Goal: Task Accomplishment & Management: Use online tool/utility

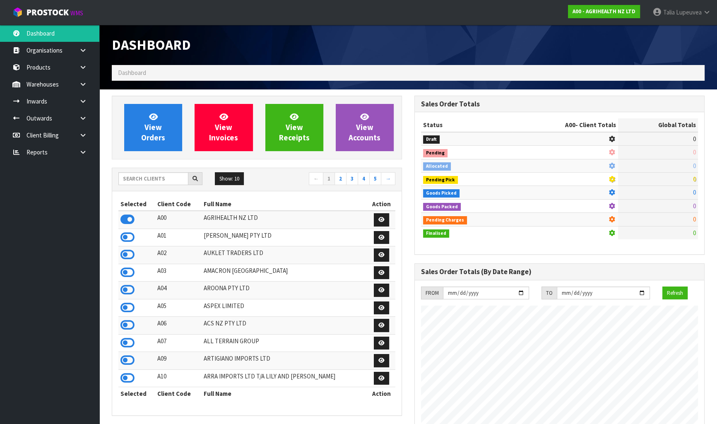
scroll to position [626, 302]
click at [178, 174] on input "text" at bounding box center [153, 178] width 70 height 13
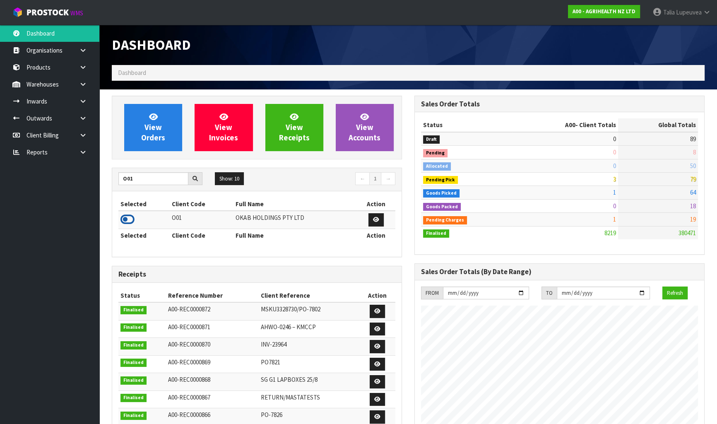
click at [132, 216] on icon at bounding box center [127, 219] width 14 height 12
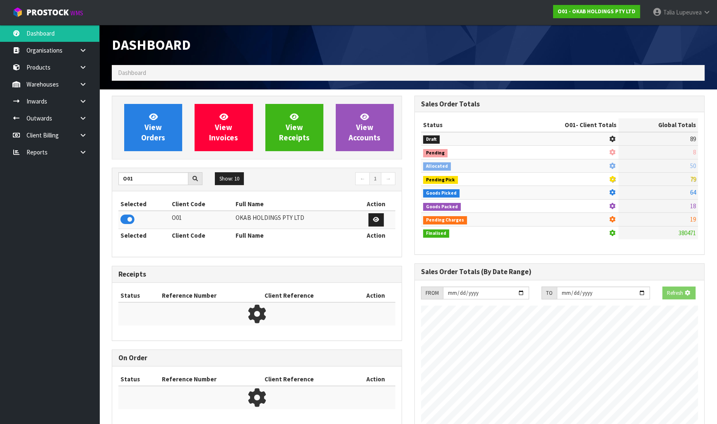
scroll to position [536, 302]
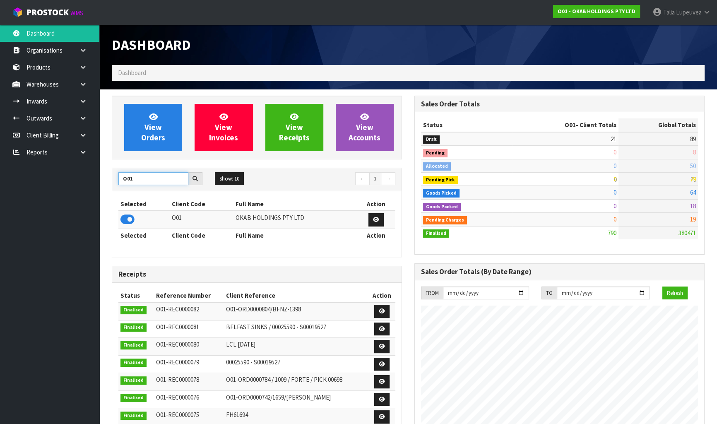
drag, startPoint x: 138, startPoint y: 179, endPoint x: 96, endPoint y: 181, distance: 42.7
click at [96, 181] on body "Toggle navigation ProStock WMS O01 - OKAB HOLDINGS PTY LTD Talia Lupeuvea Logou…" at bounding box center [358, 212] width 717 height 424
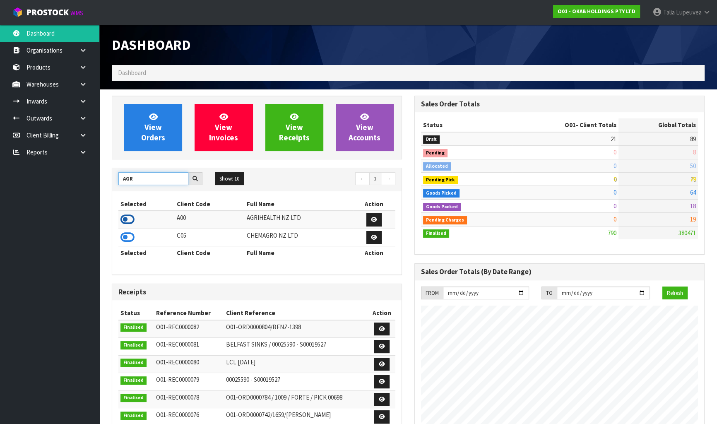
type input "AGR"
click at [126, 218] on icon at bounding box center [127, 219] width 14 height 12
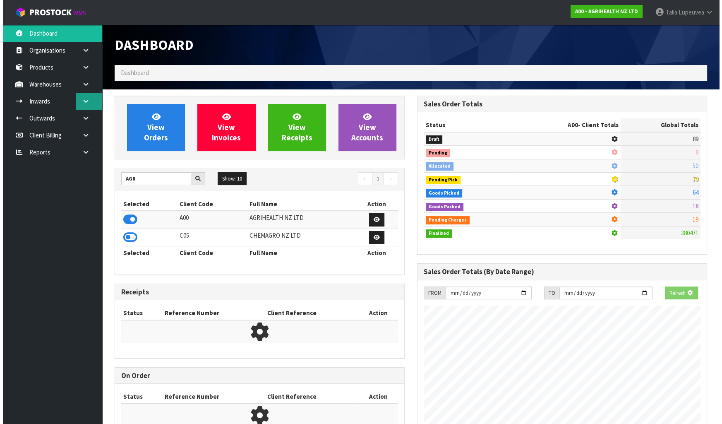
scroll to position [626, 302]
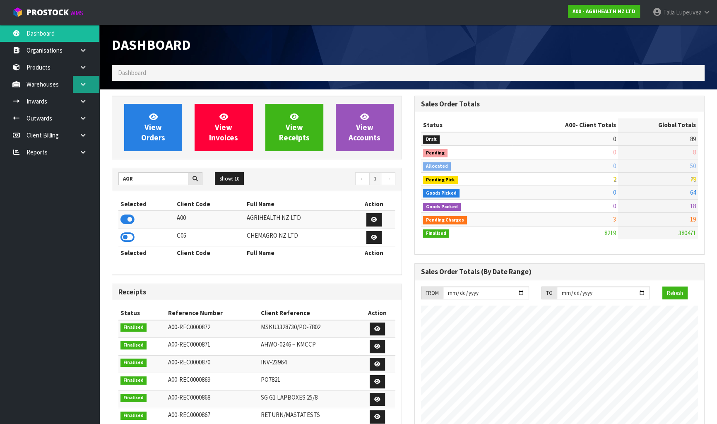
click at [88, 89] on link at bounding box center [86, 84] width 26 height 17
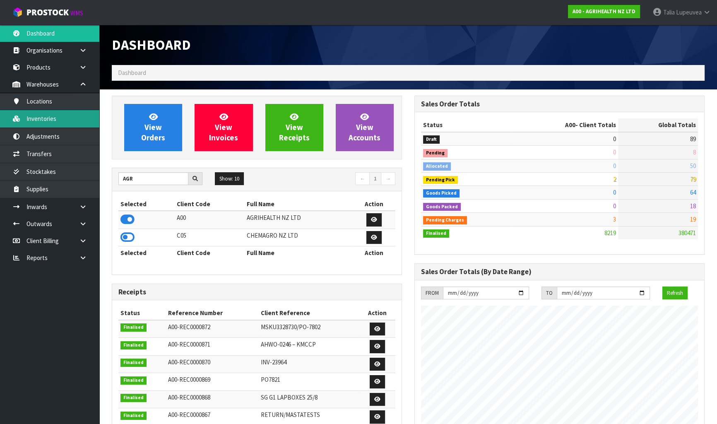
click at [71, 112] on link "Inventories" at bounding box center [49, 118] width 99 height 17
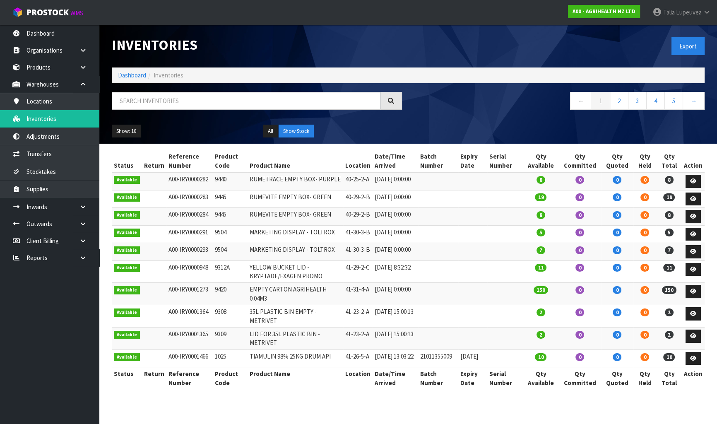
click at [143, 115] on div at bounding box center [257, 104] width 303 height 24
click at [143, 107] on input "text" at bounding box center [246, 101] width 269 height 18
paste input "24269"
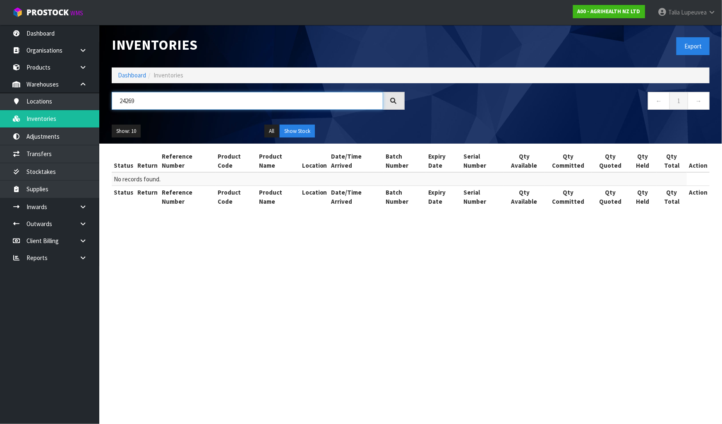
type input "24269"
click at [304, 134] on button "Show Stock" at bounding box center [297, 131] width 35 height 13
click at [269, 130] on button "All" at bounding box center [271, 131] width 14 height 13
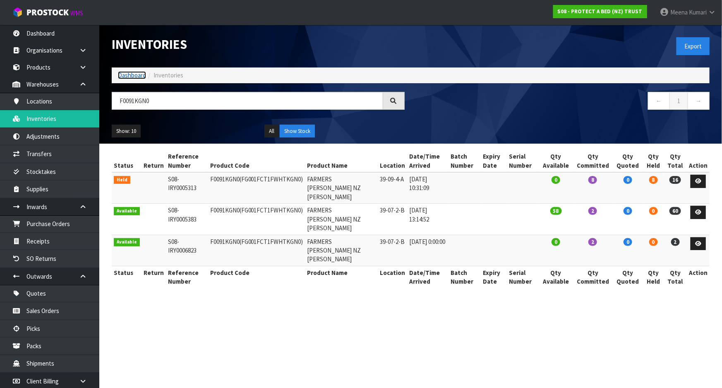
drag, startPoint x: 0, startPoint y: 0, endPoint x: 142, endPoint y: 77, distance: 161.5
click at [142, 77] on link "Dashboard" at bounding box center [132, 75] width 28 height 8
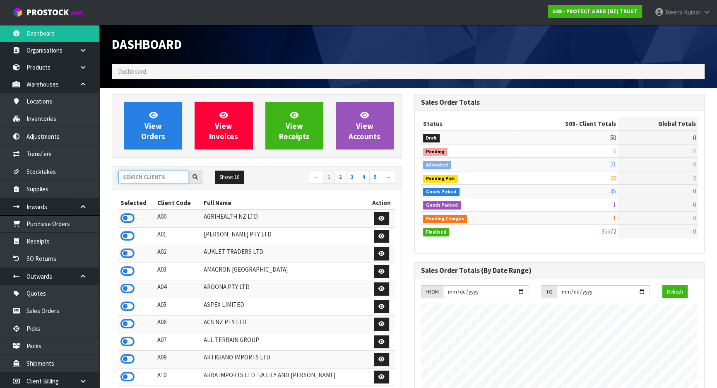
scroll to position [626, 302]
click at [150, 179] on input "text" at bounding box center [153, 176] width 70 height 13
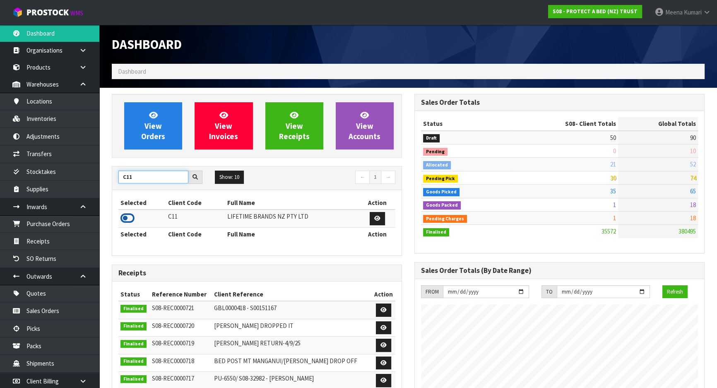
type input "C11"
click at [130, 218] on icon at bounding box center [127, 218] width 14 height 12
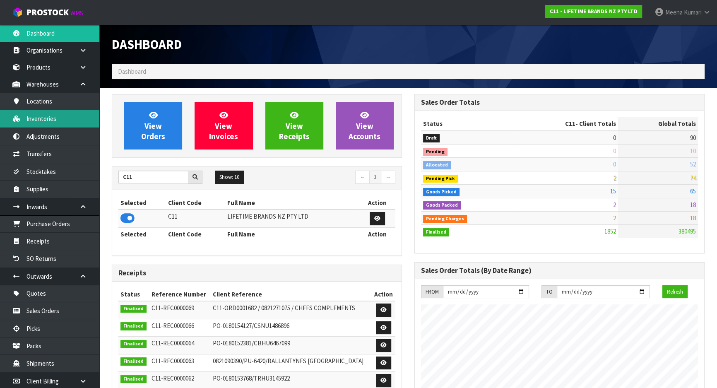
click at [72, 127] on link "Inventories" at bounding box center [49, 118] width 99 height 17
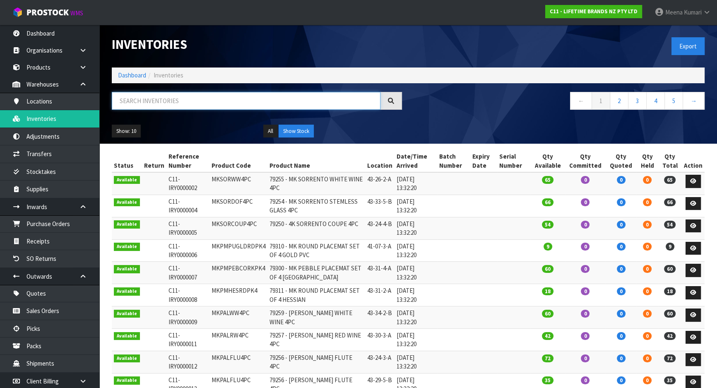
click at [190, 101] on input "text" at bounding box center [246, 101] width 269 height 18
paste input "MKPBOWLS27"
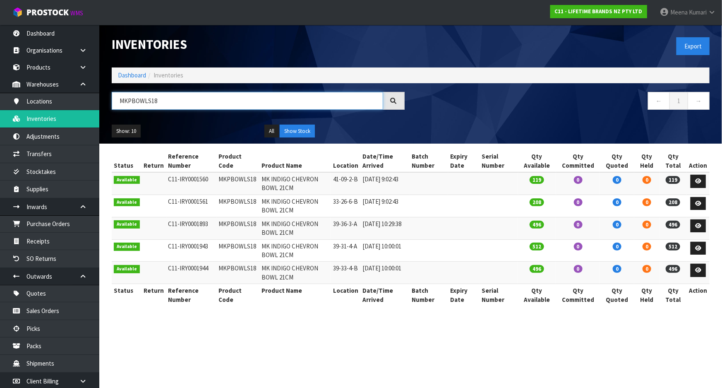
type input "MKPBOWLS18"
click at [221, 178] on td "MKPBOWLS18" at bounding box center [237, 183] width 43 height 22
copy td "MKPBOWLS18"
click at [54, 70] on link "Products" at bounding box center [49, 67] width 99 height 17
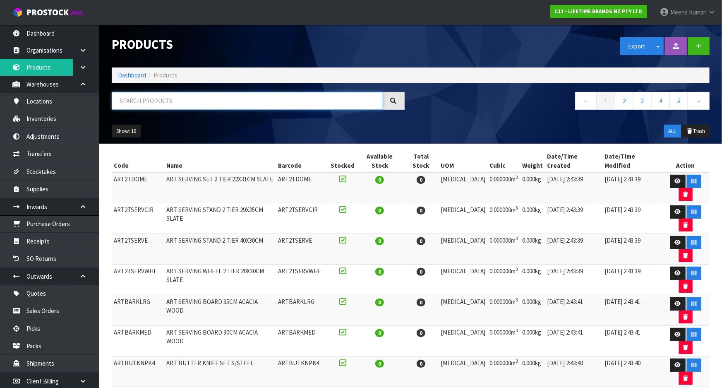
click at [158, 99] on input "text" at bounding box center [247, 101] width 271 height 18
paste input "MKPBOWLS18"
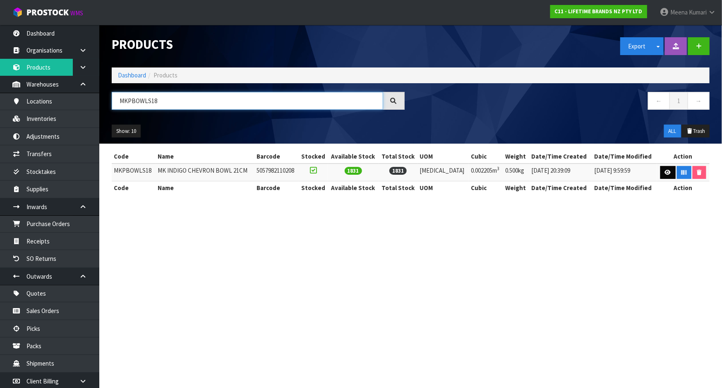
type input "MKPBOWLS18"
click at [665, 174] on icon at bounding box center [668, 172] width 6 height 5
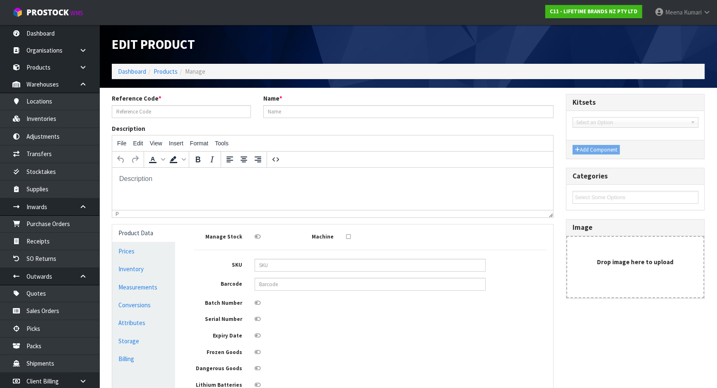
type input "MKPBOWLS18"
type input "MK INDIGO CHEVRON BOWL 21CM"
type input "5057982110208"
click at [144, 289] on link "Measurements" at bounding box center [143, 287] width 63 height 17
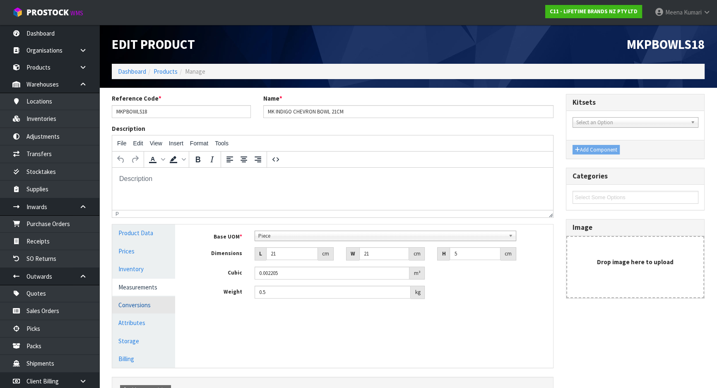
click at [149, 299] on link "Conversions" at bounding box center [143, 304] width 63 height 17
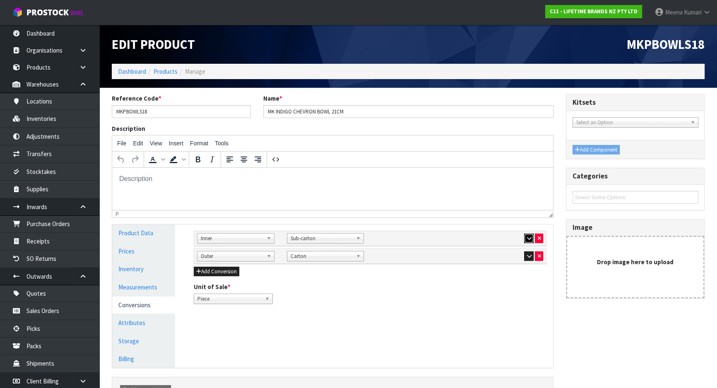
click at [524, 238] on button "button" at bounding box center [529, 238] width 10 height 10
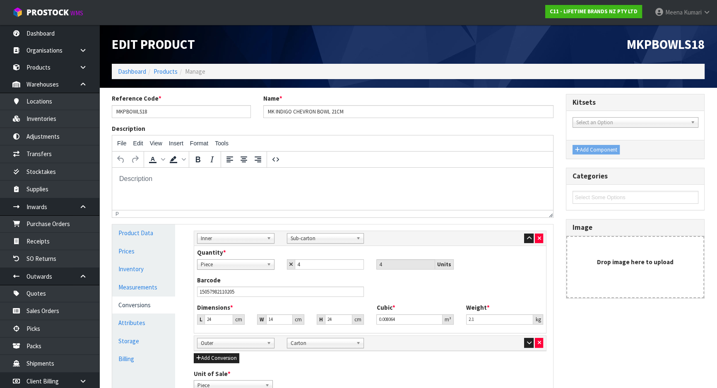
click at [519, 339] on div at bounding box center [504, 343] width 77 height 10
click at [530, 341] on icon "button" at bounding box center [528, 342] width 5 height 5
click at [157, 113] on input "MKPBOWLS18" at bounding box center [181, 111] width 139 height 13
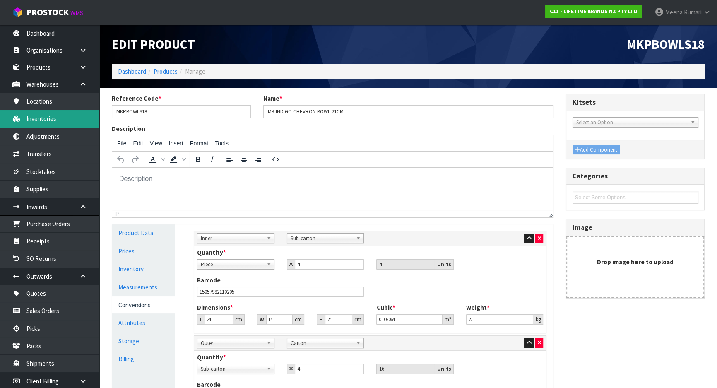
click at [45, 127] on link "Inventories" at bounding box center [49, 118] width 99 height 17
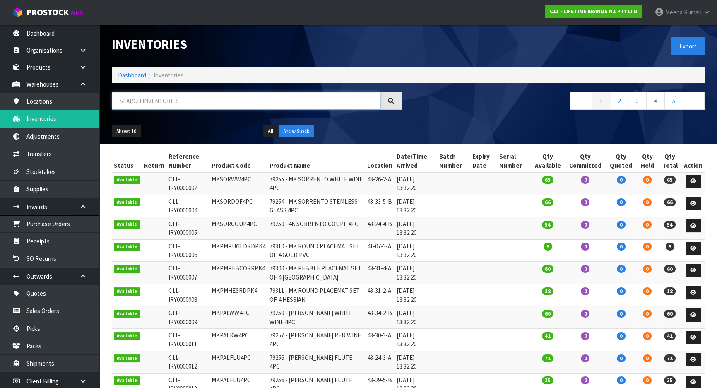
click at [186, 100] on input "text" at bounding box center [246, 101] width 269 height 18
paste input "MKPBOWLS18"
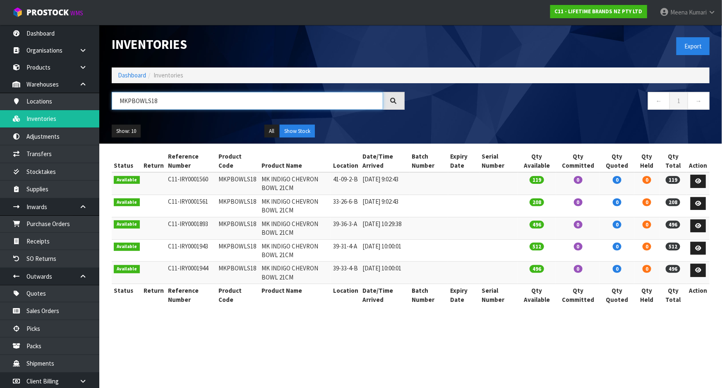
type input "MKPBOWLS18"
click at [351, 178] on td "41-09-2-B" at bounding box center [345, 183] width 29 height 22
copy tr "41-09-2-B"
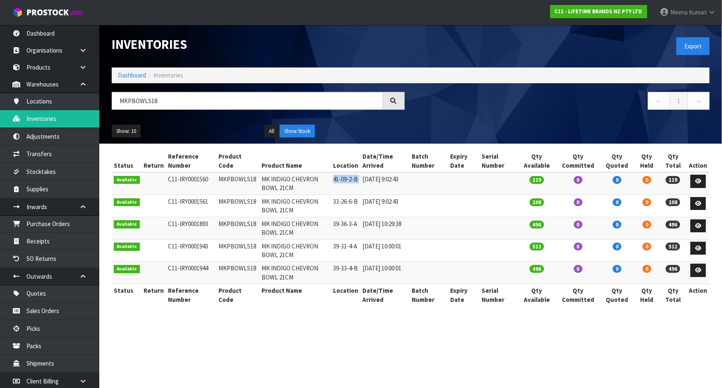
click at [343, 178] on td "41-09-2-B" at bounding box center [345, 183] width 29 height 22
click at [49, 148] on link "Transfers" at bounding box center [49, 153] width 99 height 17
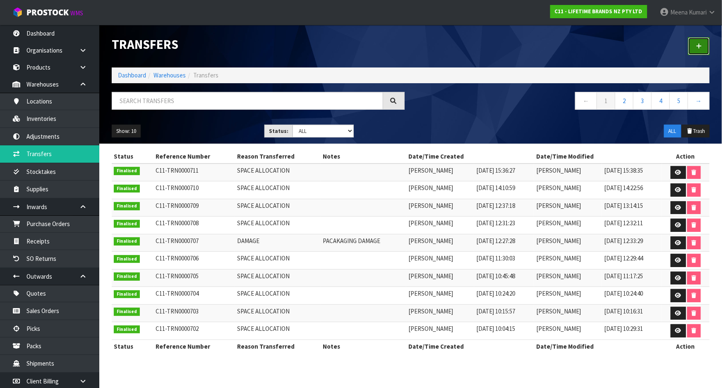
click at [699, 42] on link at bounding box center [699, 46] width 22 height 18
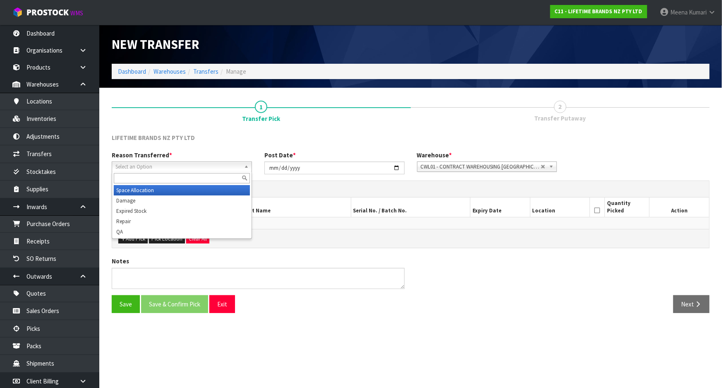
click at [188, 165] on span "Select an Option" at bounding box center [177, 167] width 125 height 10
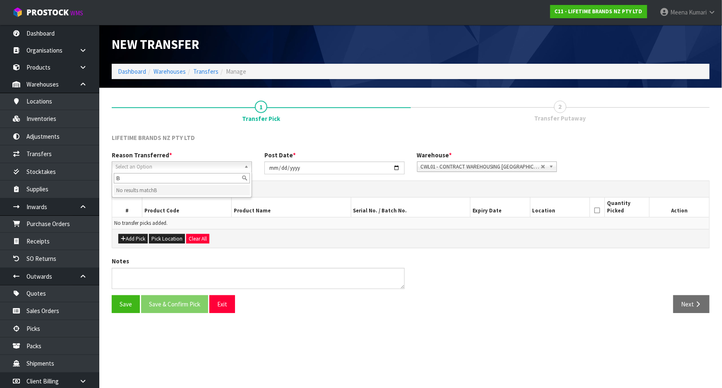
type input "B"
click at [291, 196] on div "Picks" at bounding box center [410, 189] width 597 height 17
click at [156, 162] on span "Select an Option" at bounding box center [177, 167] width 125 height 10
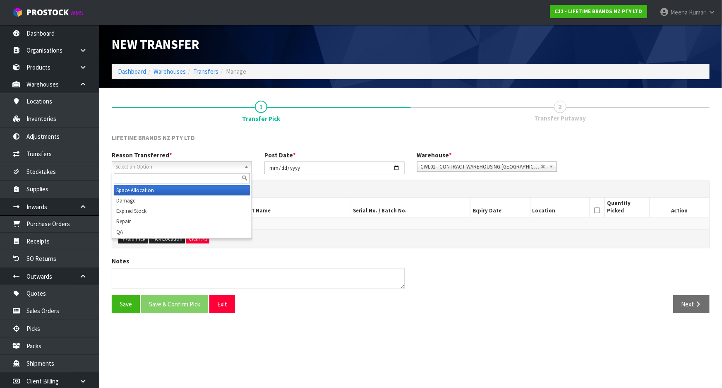
click at [151, 190] on li "Space Allocation" at bounding box center [182, 190] width 136 height 10
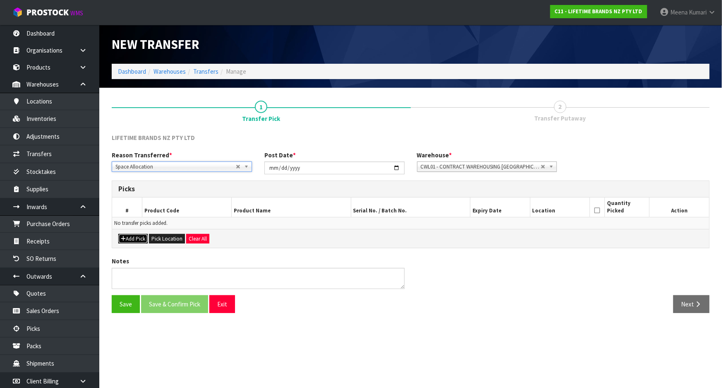
click at [130, 237] on button "Add Pick" at bounding box center [132, 239] width 29 height 10
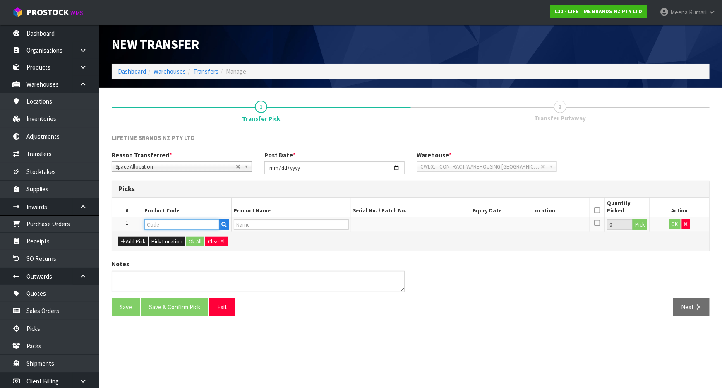
click at [157, 223] on input "text" at bounding box center [181, 224] width 75 height 10
paste input "41-09-2-B"
drag, startPoint x: 182, startPoint y: 225, endPoint x: 125, endPoint y: 222, distance: 56.8
click at [125, 222] on tr "1 41-09-2-B 0 Pick OK" at bounding box center [410, 224] width 597 height 15
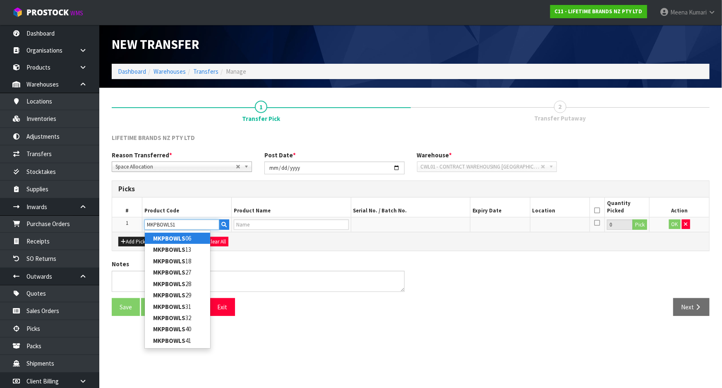
type input "MKPBOWLS18"
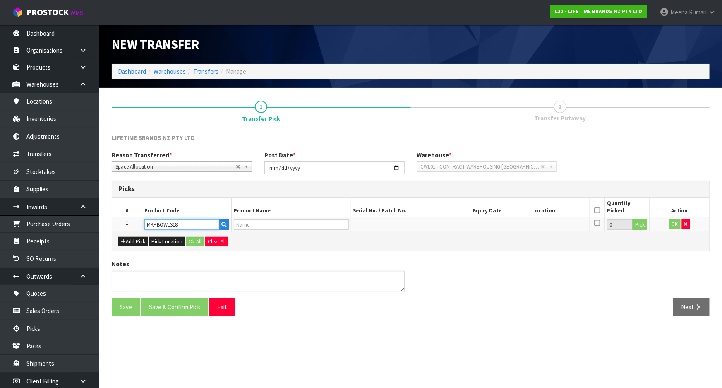
type input "MK INDIGO CHEVRON BOWL 21CM"
type input "MKPBOWLS18"
click at [639, 222] on button "Pick" at bounding box center [640, 224] width 14 height 11
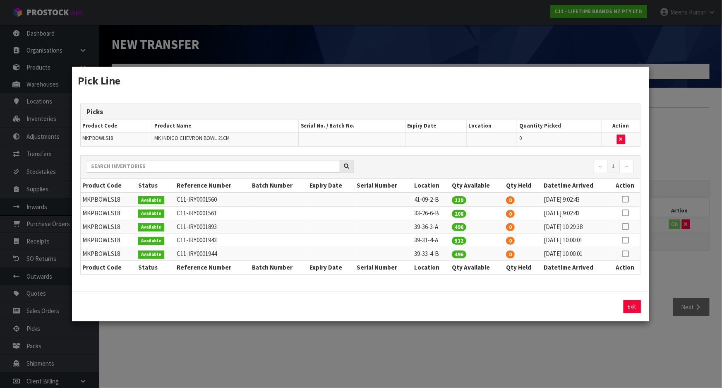
click at [622, 198] on td at bounding box center [625, 199] width 29 height 14
click at [625, 199] on icon at bounding box center [625, 199] width 7 height 0
click at [559, 296] on div "119 Assign Pick Exit" at bounding box center [360, 306] width 577 height 30
click at [558, 300] on input "119" at bounding box center [549, 306] width 78 height 13
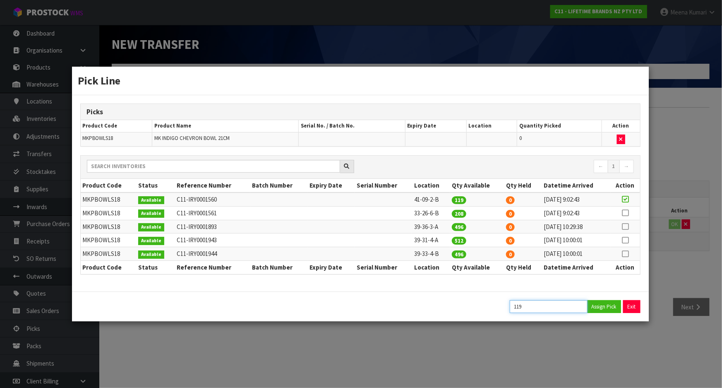
click at [557, 300] on input "119" at bounding box center [549, 306] width 78 height 13
type input "3"
click at [605, 307] on button "Assign Pick" at bounding box center [604, 306] width 34 height 13
type input "3"
click at [583, 353] on div "Pick Line Picks Product Code Product Name Serial No. / Batch No. Expiry Date Lo…" at bounding box center [361, 194] width 722 height 388
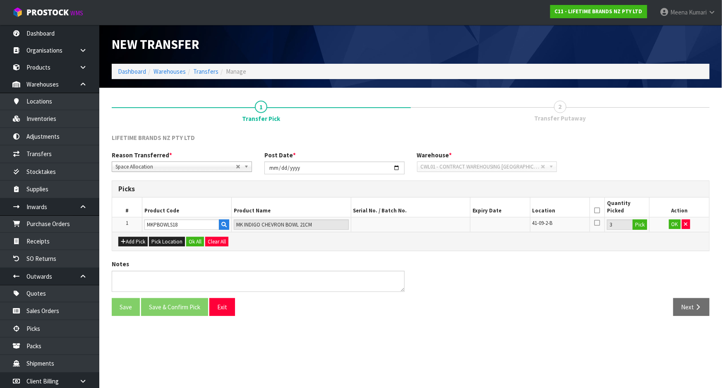
click at [595, 211] on icon at bounding box center [597, 210] width 6 height 0
click at [677, 225] on button "OK" at bounding box center [675, 224] width 12 height 10
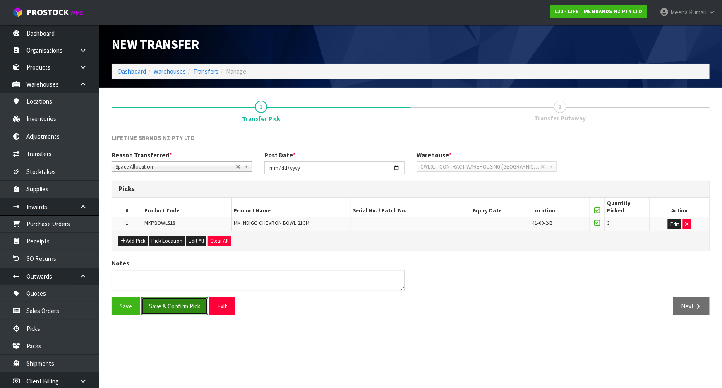
click at [188, 307] on button "Save & Confirm Pick" at bounding box center [174, 306] width 67 height 18
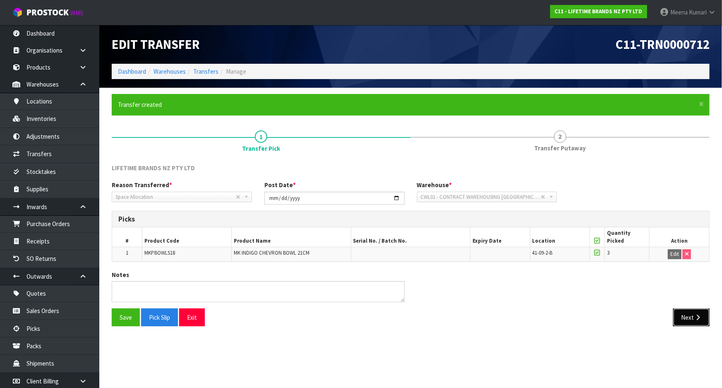
click at [694, 316] on button "Next" at bounding box center [691, 317] width 36 height 18
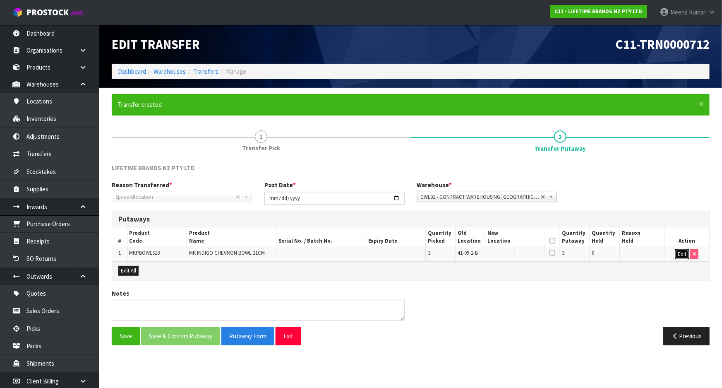
click at [681, 254] on button "Edit" at bounding box center [682, 254] width 14 height 10
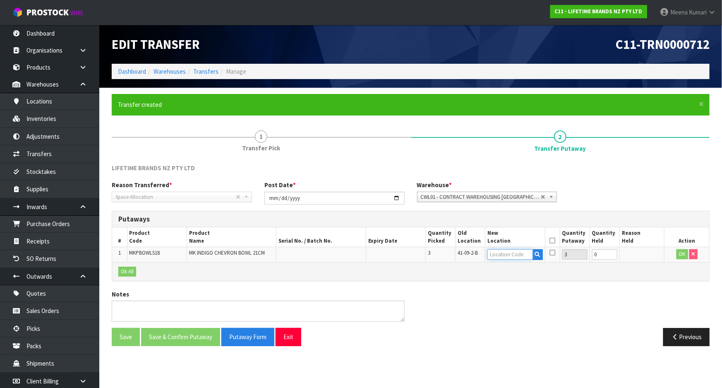
click at [497, 255] on input "text" at bounding box center [509, 254] width 45 height 10
type input "36-36-2-A"
drag, startPoint x: 600, startPoint y: 253, endPoint x: 546, endPoint y: 261, distance: 54.8
click at [546, 261] on div "Putaways # Product Code Product Name Serial No. / Batch No. Expiry Date Quantit…" at bounding box center [411, 246] width 598 height 70
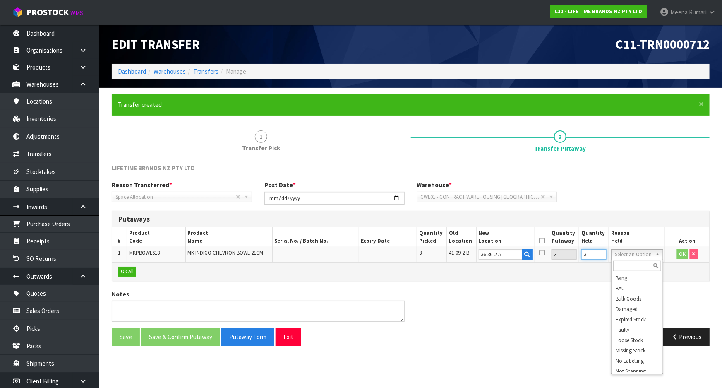
type input "3"
click at [633, 260] on div at bounding box center [637, 266] width 51 height 14
click at [629, 265] on input "text" at bounding box center [637, 266] width 48 height 10
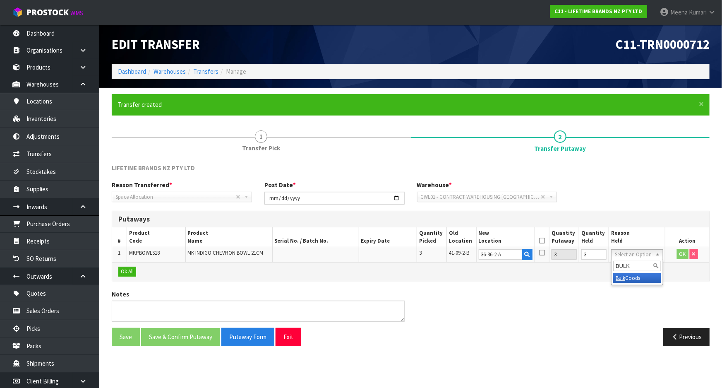
type input "BULK"
click at [680, 252] on button "OK" at bounding box center [683, 254] width 12 height 10
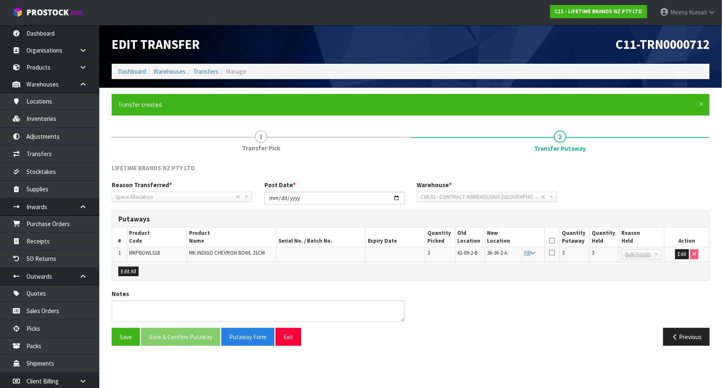
click at [549, 239] on th at bounding box center [552, 236] width 15 height 19
click at [552, 240] on icon at bounding box center [552, 240] width 6 height 0
click at [177, 331] on button "Save & Confirm Putaway" at bounding box center [180, 337] width 79 height 18
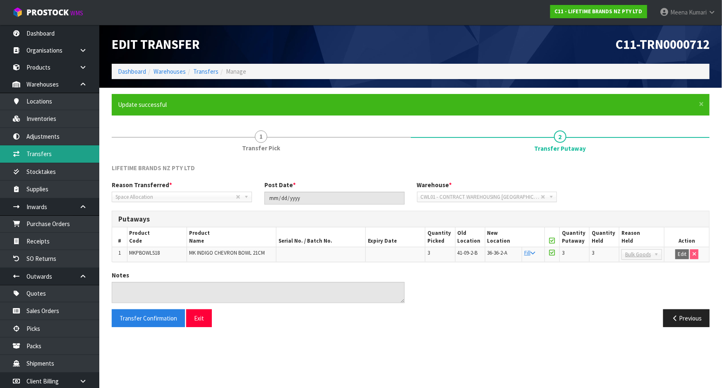
click at [58, 152] on link "Transfers" at bounding box center [49, 153] width 99 height 17
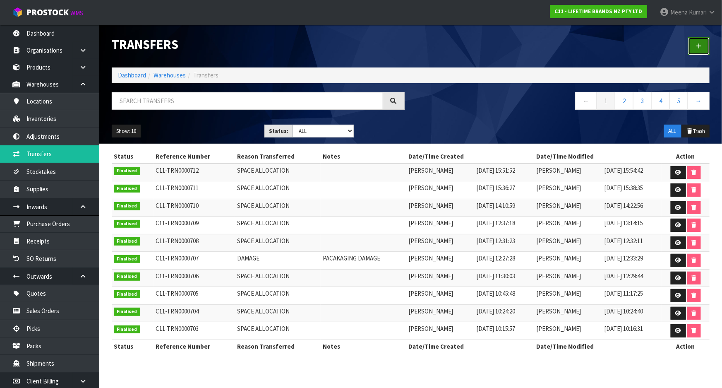
click at [697, 46] on icon at bounding box center [699, 46] width 6 height 6
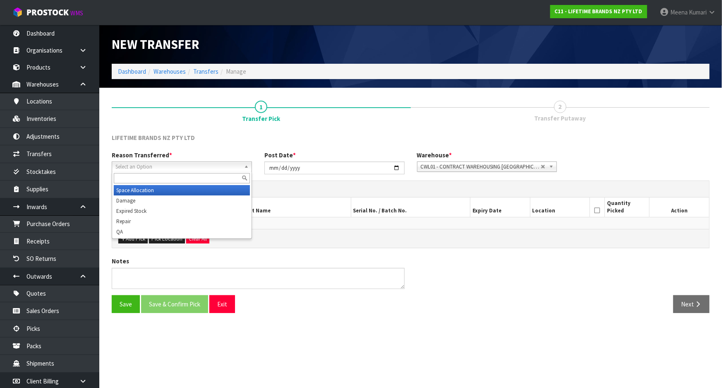
click at [144, 166] on span "Select an Option" at bounding box center [177, 167] width 125 height 10
click at [142, 188] on li "Space Allocation" at bounding box center [182, 190] width 136 height 10
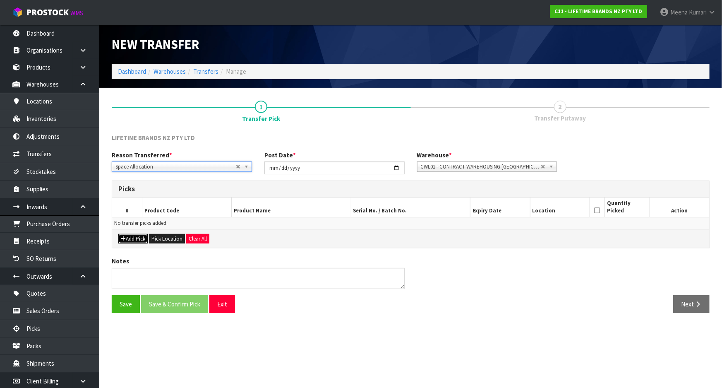
click at [132, 236] on button "Add Pick" at bounding box center [132, 239] width 29 height 10
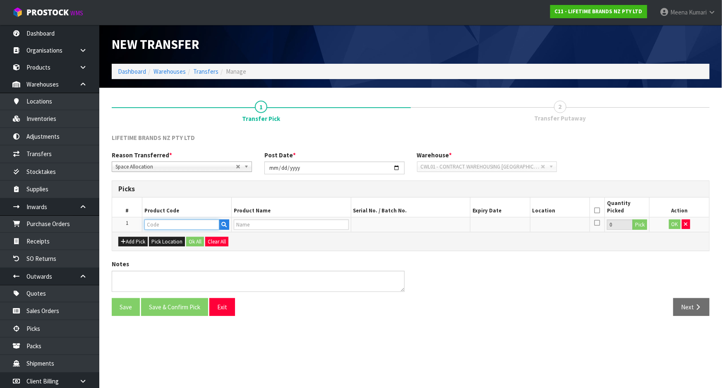
click at [150, 224] on input "text" at bounding box center [181, 224] width 75 height 10
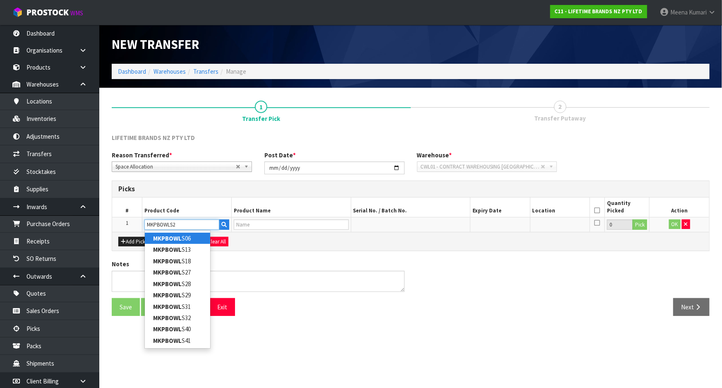
type input "MKPBOWLS27"
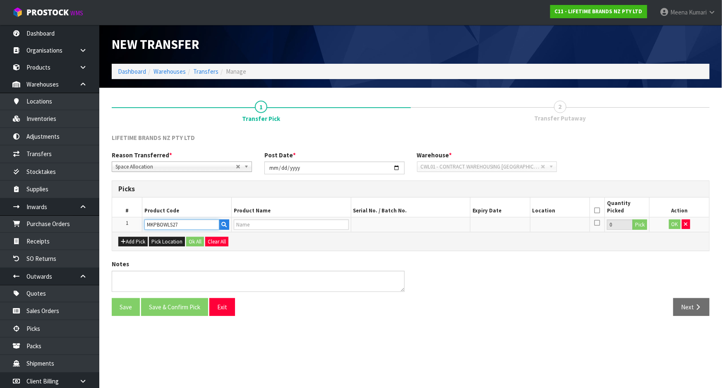
type input "MK BLUE ARC BOWL 21CM"
type input "MKPBOWLS27"
click at [219, 306] on button "Exit" at bounding box center [222, 307] width 26 height 18
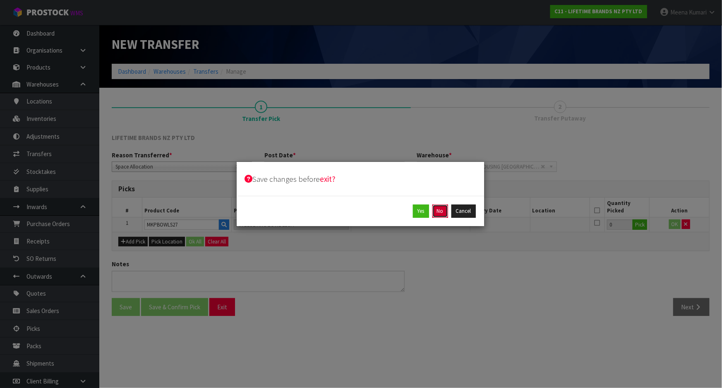
click at [440, 213] on button "No" at bounding box center [440, 210] width 16 height 13
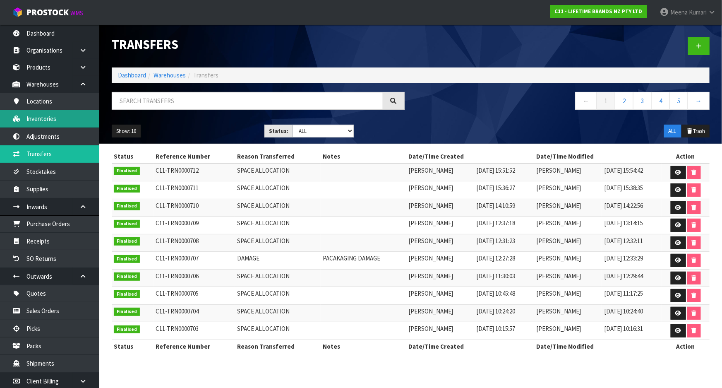
click at [45, 117] on link "Inventories" at bounding box center [49, 118] width 99 height 17
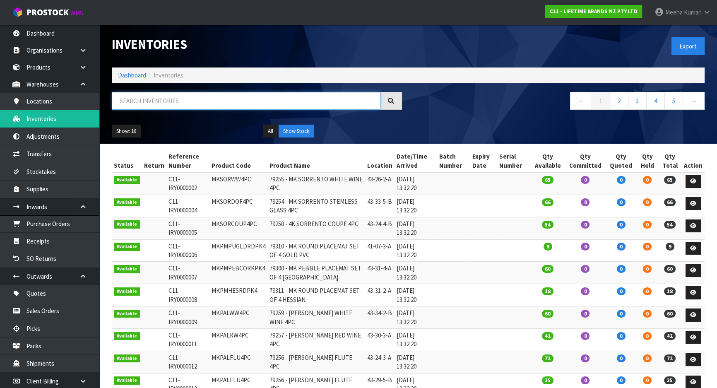
click at [161, 99] on input "text" at bounding box center [246, 101] width 269 height 18
paste input "MKPBOWLS27"
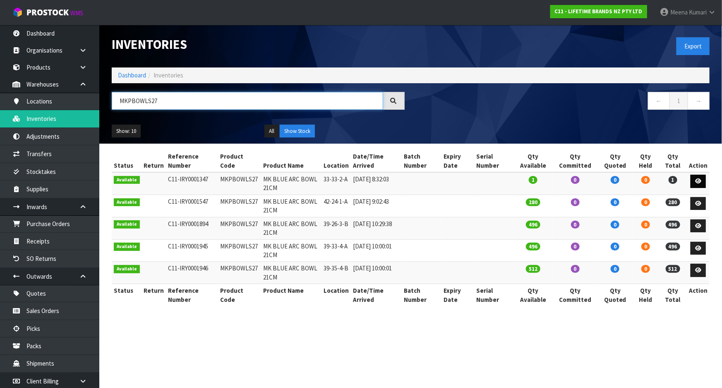
type input "MKPBOWLS27"
click at [702, 176] on link at bounding box center [698, 181] width 15 height 13
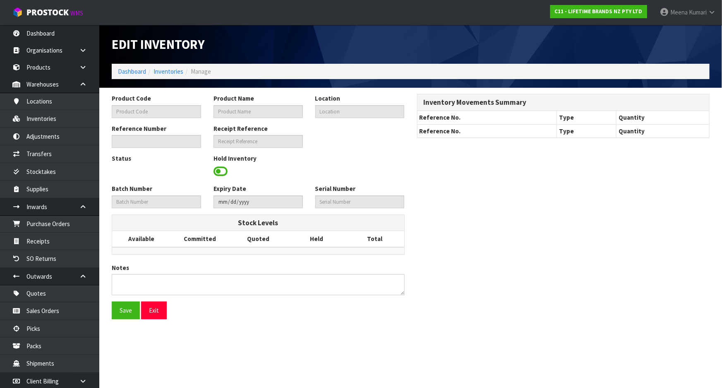
type input "MKPBOWLS27"
type input "MK BLUE ARC BOWL 21CM"
type input "33-33-2-A"
type input "C11-IRY0001347"
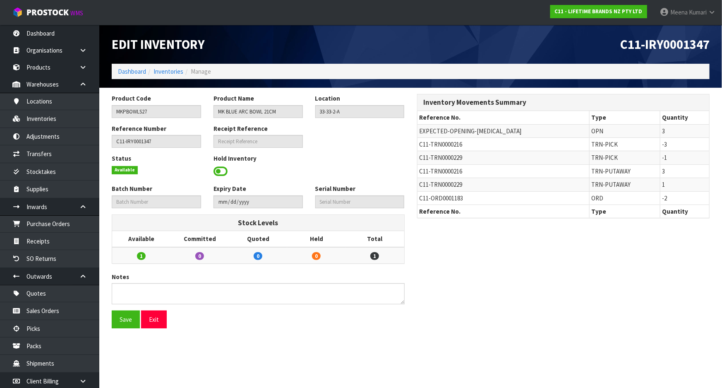
click at [221, 168] on span at bounding box center [221, 171] width 14 height 12
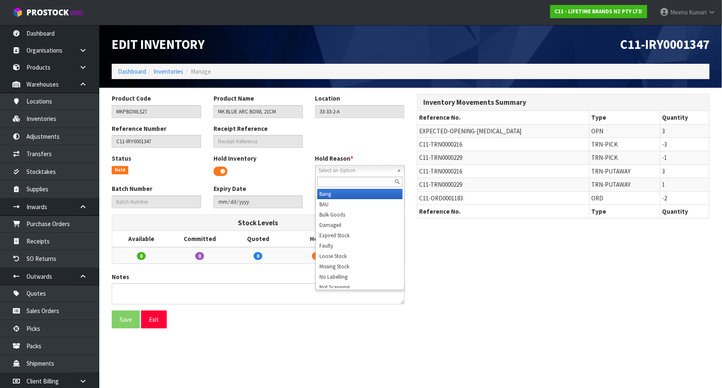
click at [365, 170] on span "Select an Option" at bounding box center [356, 171] width 74 height 10
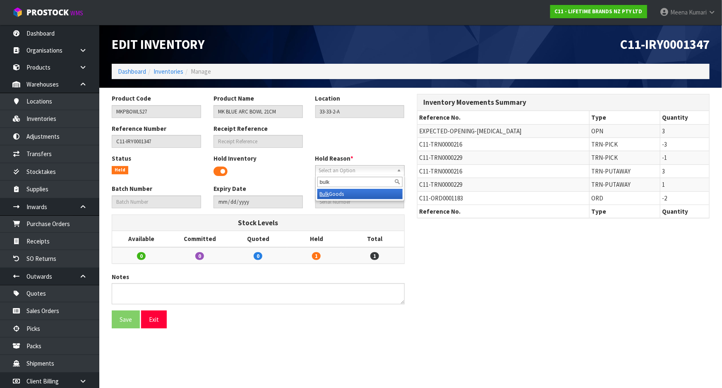
type input "bulk"
click at [365, 190] on li "Bulk Goods" at bounding box center [359, 194] width 85 height 10
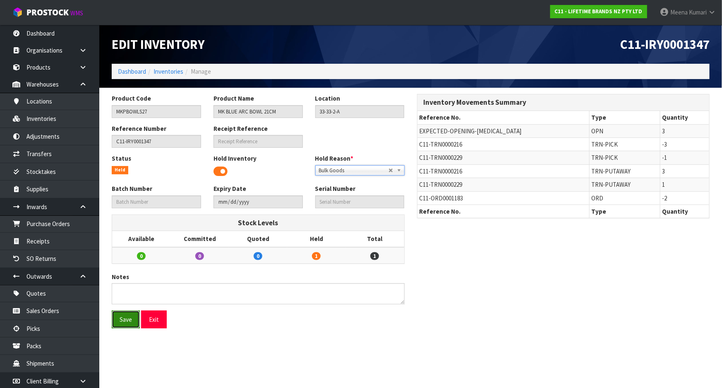
click at [121, 323] on button "Save" at bounding box center [126, 319] width 28 height 18
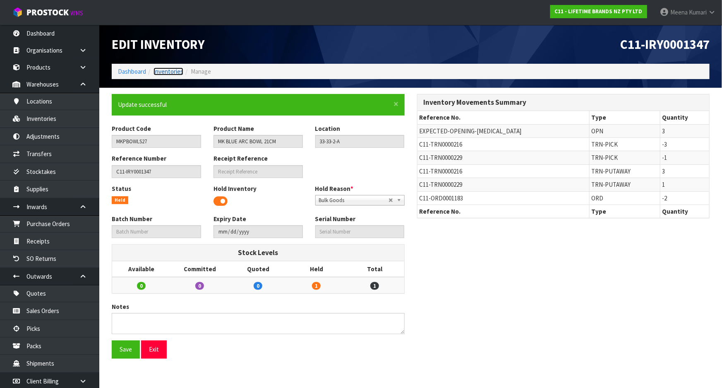
click at [167, 70] on link "Inventories" at bounding box center [169, 71] width 30 height 8
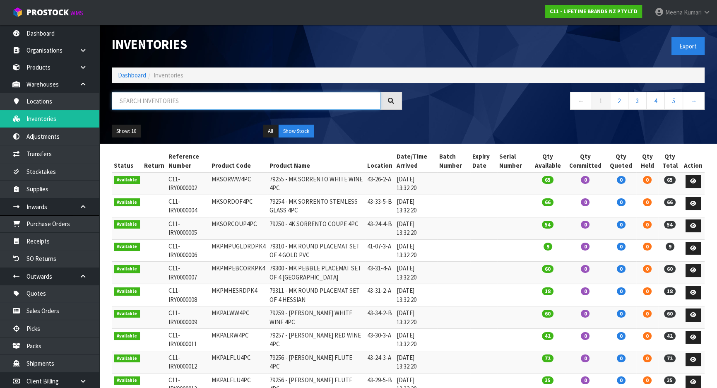
click at [164, 108] on input "text" at bounding box center [246, 101] width 269 height 18
paste input "MKPBOWLS18"
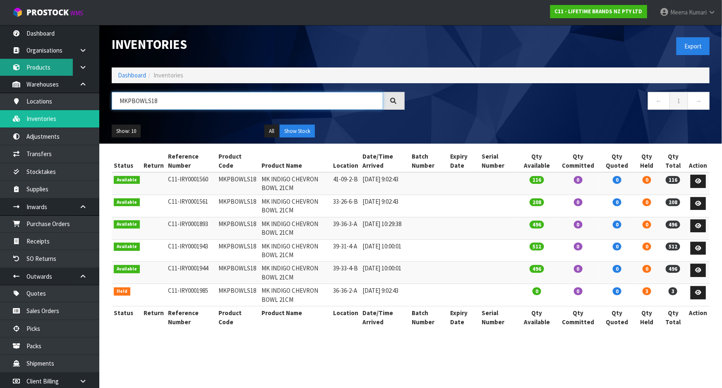
type input "MKPBOWLS18"
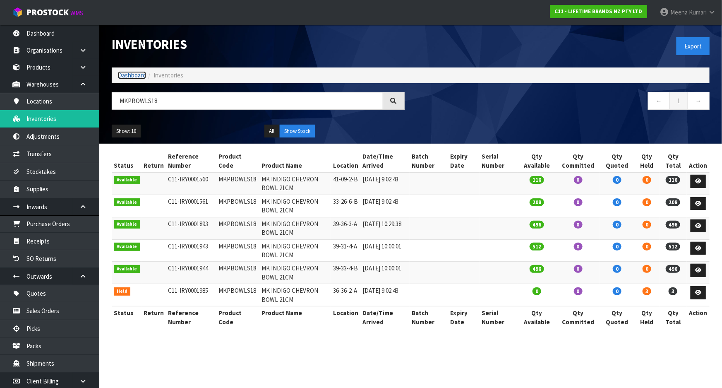
click at [122, 72] on link "Dashboard" at bounding box center [132, 75] width 28 height 8
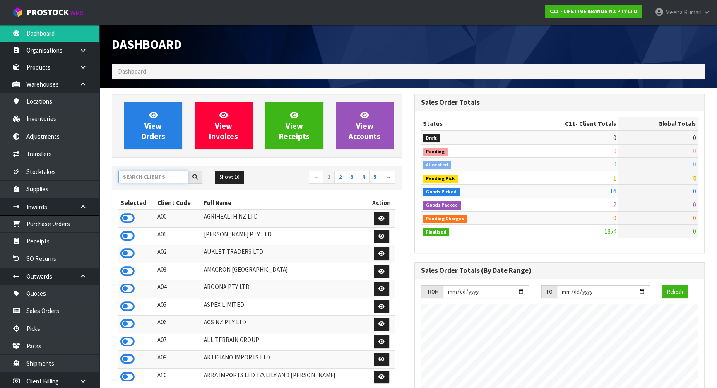
scroll to position [626, 302]
click at [158, 180] on input "text" at bounding box center [153, 176] width 70 height 13
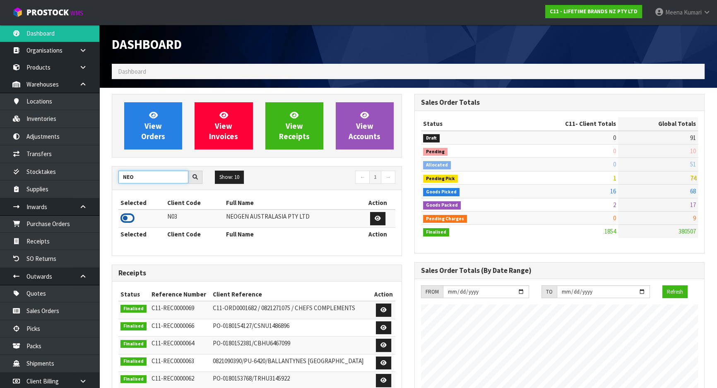
type input "NEO"
click at [129, 217] on icon at bounding box center [127, 218] width 14 height 12
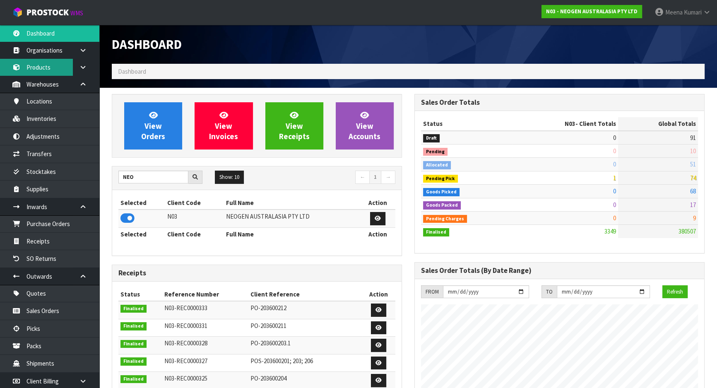
click at [49, 70] on link "Products" at bounding box center [49, 67] width 99 height 17
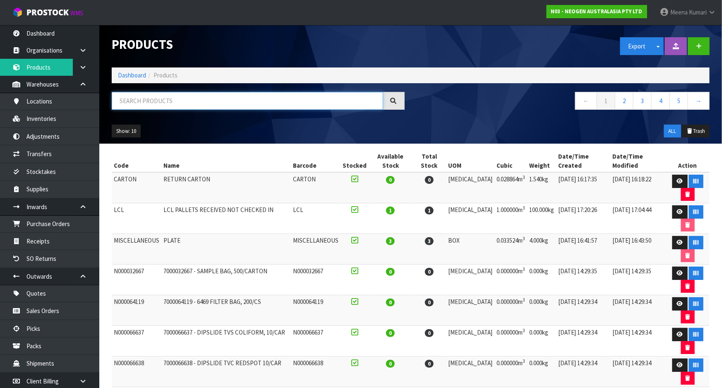
click at [183, 98] on input "text" at bounding box center [247, 101] width 271 height 18
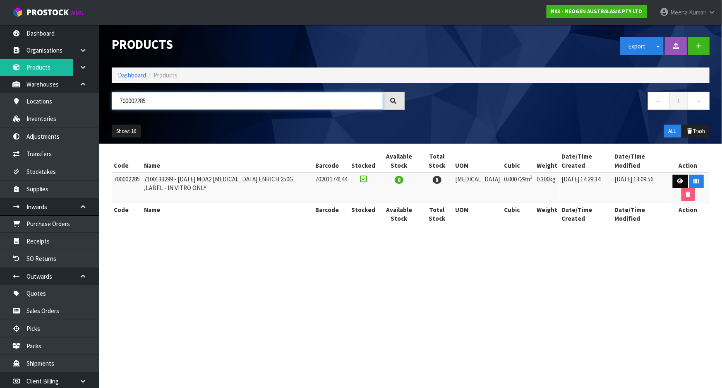
type input "700002285"
click at [680, 178] on icon at bounding box center [680, 180] width 6 height 5
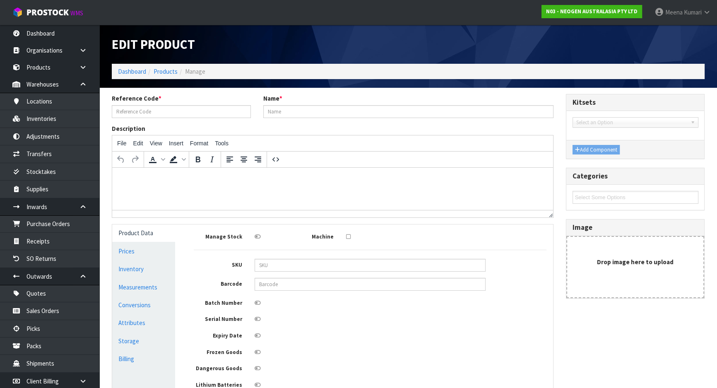
type input "700002285"
type input "7100133299 - CE250 MDA2 CAMPYLOBACTER ENRICH 250G ,LABEL - IN VITRO ONLY"
type input "70201174144"
type input "9"
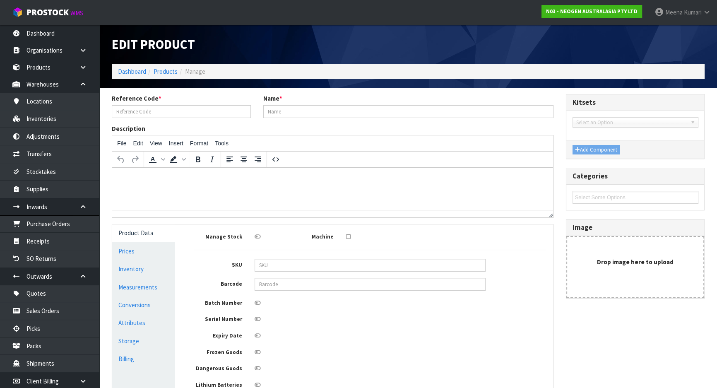
type input "9"
type input "0.000729"
type input "0.3"
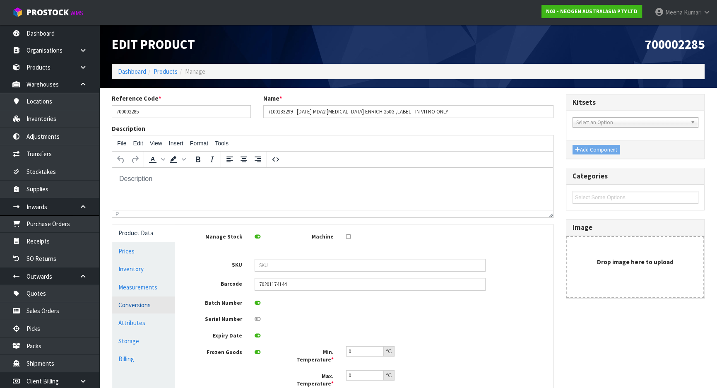
click at [161, 296] on link "Conversions" at bounding box center [143, 304] width 63 height 17
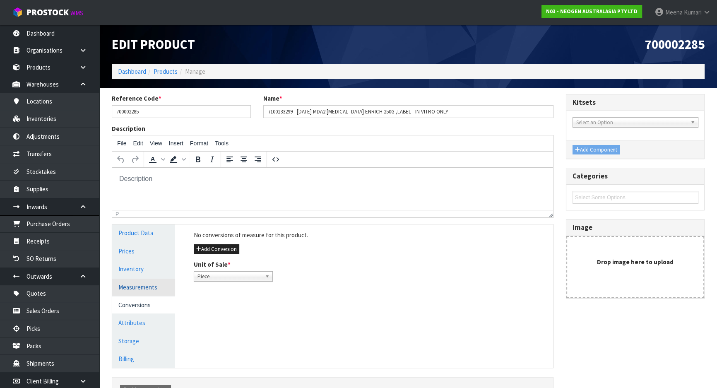
click at [153, 289] on link "Measurements" at bounding box center [143, 287] width 63 height 17
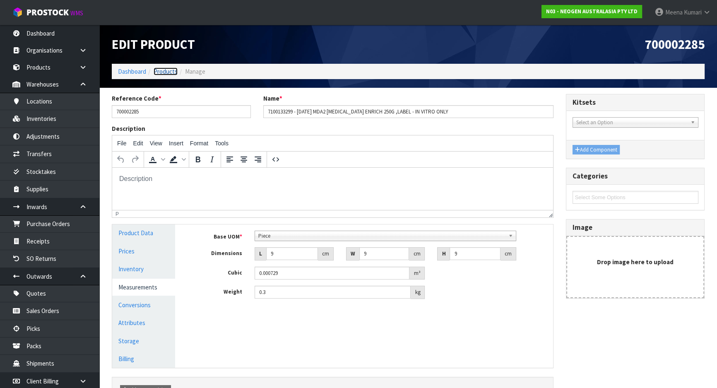
click at [166, 73] on link "Products" at bounding box center [166, 71] width 24 height 8
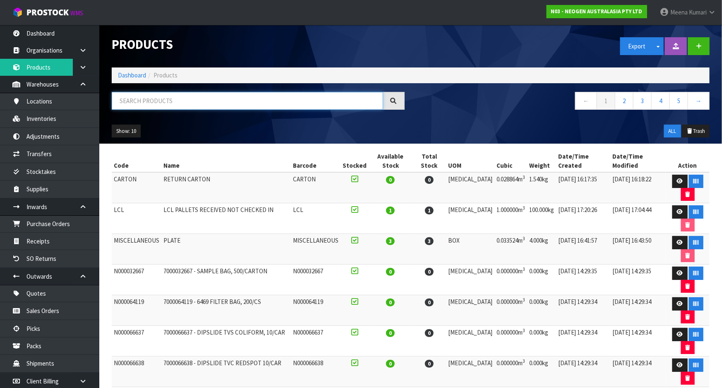
drag, startPoint x: 161, startPoint y: 91, endPoint x: 162, endPoint y: 106, distance: 14.9
click at [161, 92] on input "text" at bounding box center [247, 101] width 271 height 18
click at [162, 106] on input "text" at bounding box center [247, 101] width 271 height 18
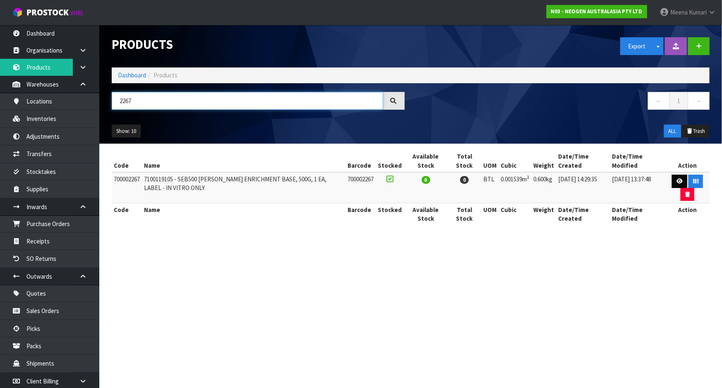
type input "2267"
click at [678, 181] on icon at bounding box center [680, 180] width 6 height 5
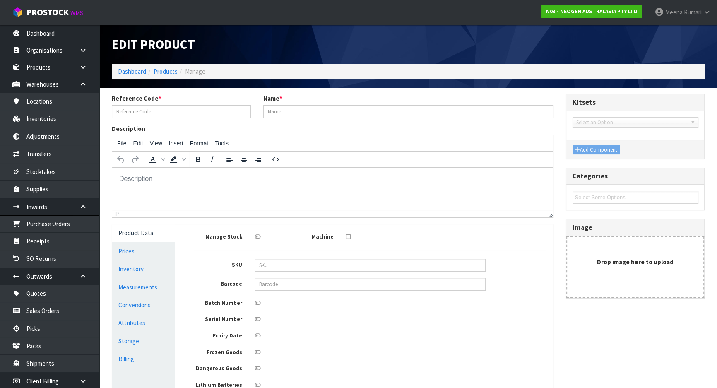
type input "700002267"
type input "7100119105 - SEB500 SAL ENRICHMENT BASE, 500G, 1 EA, LABEL - IN VITRO ONLY"
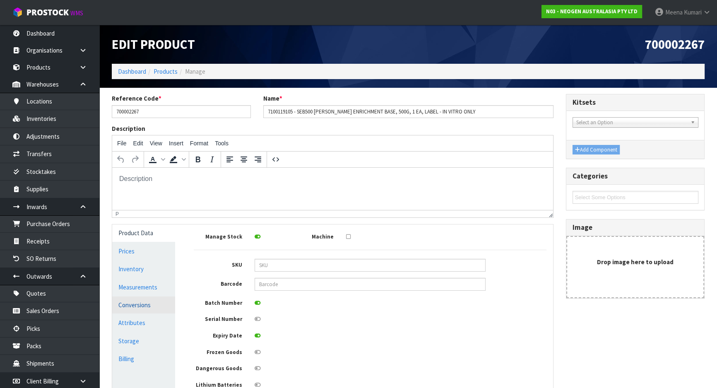
click at [120, 305] on link "Conversions" at bounding box center [143, 304] width 63 height 17
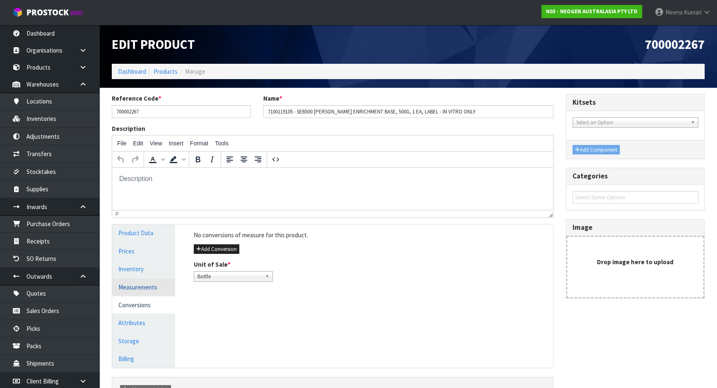
click at [132, 292] on link "Measurements" at bounding box center [143, 287] width 63 height 17
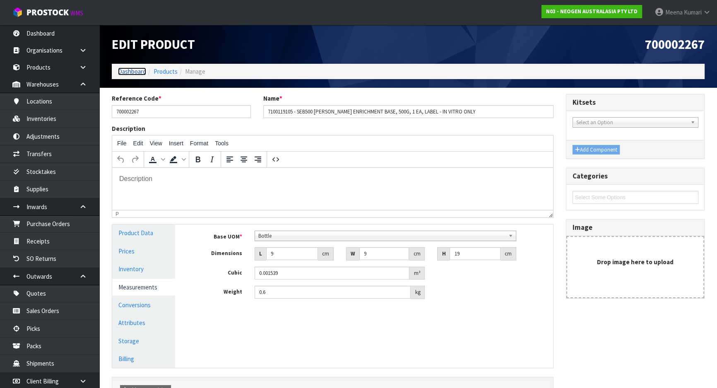
click at [137, 69] on link "Dashboard" at bounding box center [132, 71] width 28 height 8
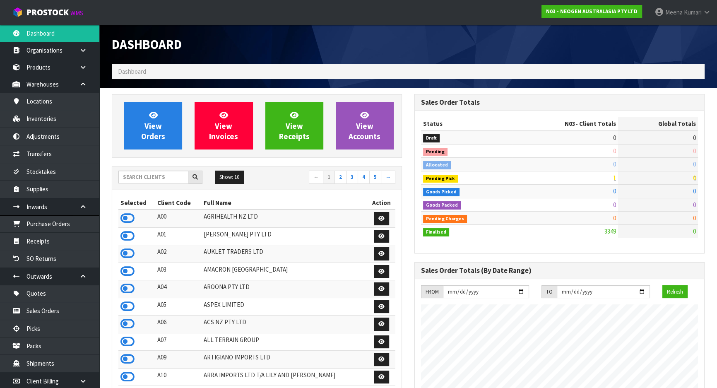
scroll to position [626, 302]
click at [154, 182] on input "text" at bounding box center [153, 176] width 70 height 13
click at [148, 170] on input "text" at bounding box center [153, 176] width 70 height 13
click at [147, 174] on input "D" at bounding box center [153, 176] width 70 height 13
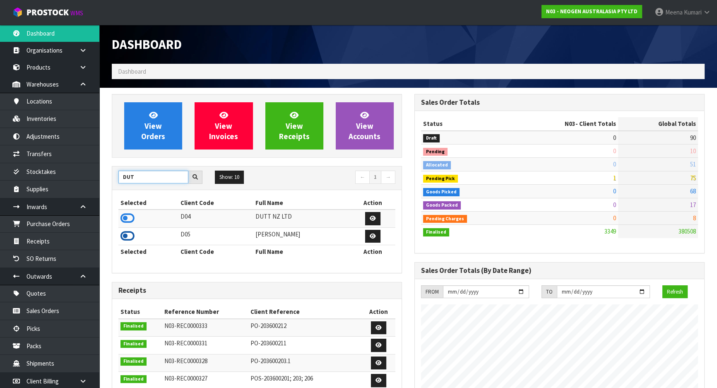
type input "DUT"
click at [127, 237] on icon at bounding box center [127, 236] width 14 height 12
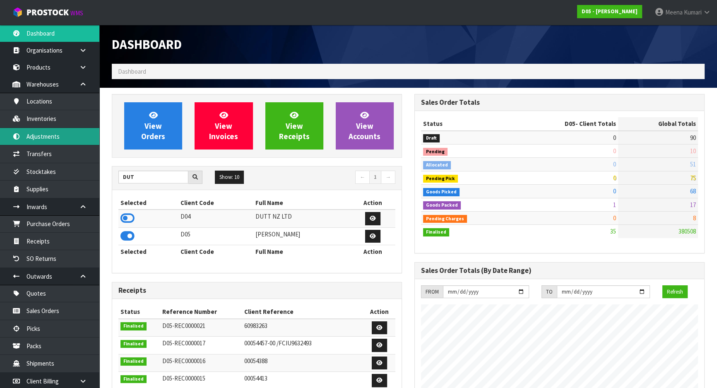
scroll to position [688, 302]
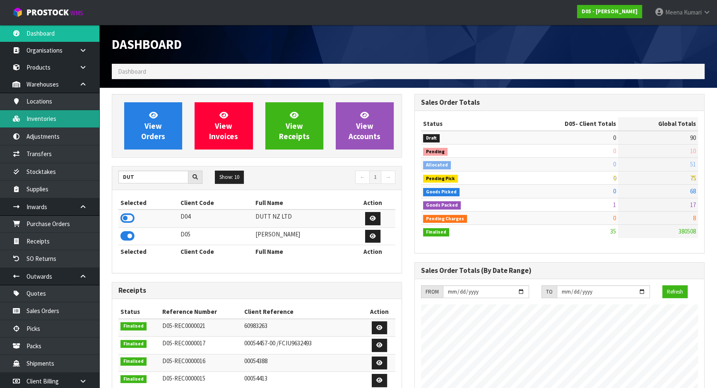
click at [53, 120] on link "Inventories" at bounding box center [49, 118] width 99 height 17
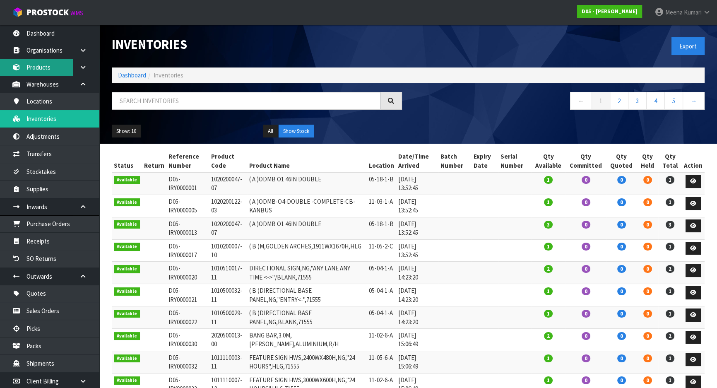
click at [65, 62] on link "Products" at bounding box center [49, 67] width 99 height 17
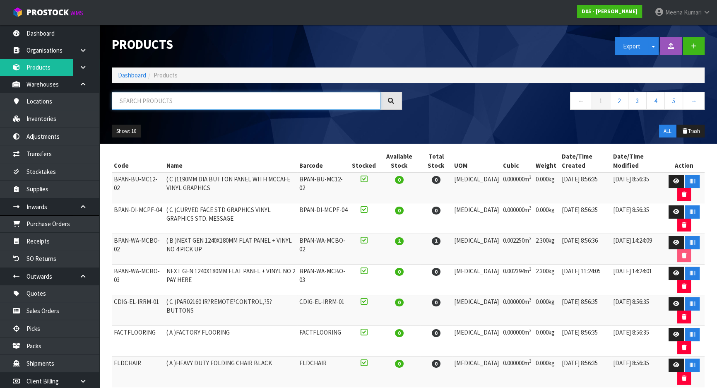
click at [140, 105] on input "text" at bounding box center [246, 101] width 269 height 18
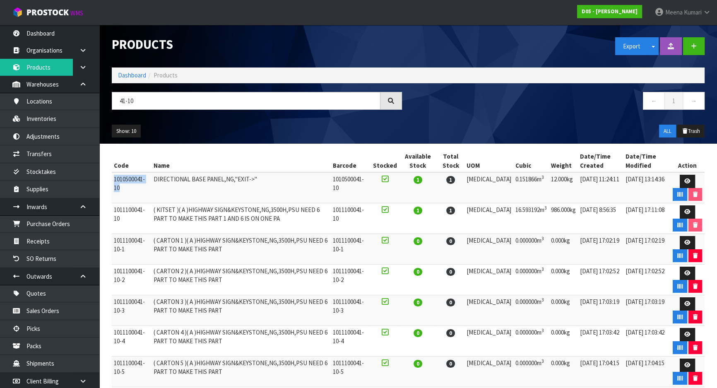
drag, startPoint x: 112, startPoint y: 178, endPoint x: 147, endPoint y: 190, distance: 37.8
click at [147, 191] on td "1010500041-10" at bounding box center [132, 187] width 40 height 31
copy td "1010500041-10"
drag, startPoint x: 153, startPoint y: 98, endPoint x: 72, endPoint y: 101, distance: 81.6
click at [72, 101] on body "Toggle navigation ProStock WMS D05 - DUTT - COATES Meena Kumari Logout Dashboar…" at bounding box center [358, 194] width 717 height 388
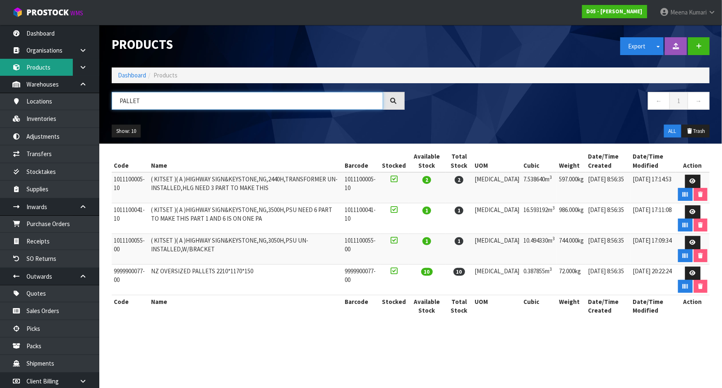
type input "PALLET"
click at [58, 72] on link "Products" at bounding box center [49, 67] width 99 height 17
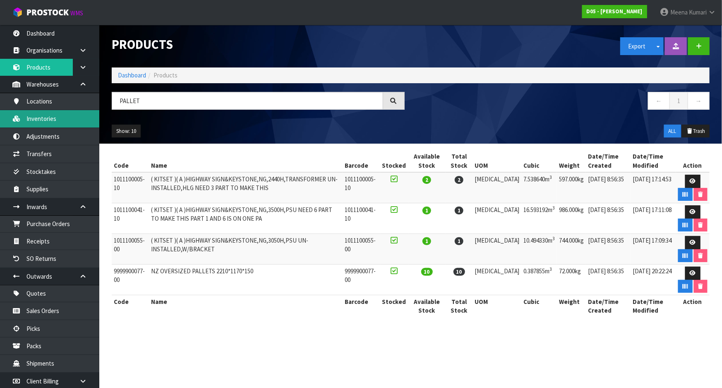
click at [68, 123] on link "Inventories" at bounding box center [49, 118] width 99 height 17
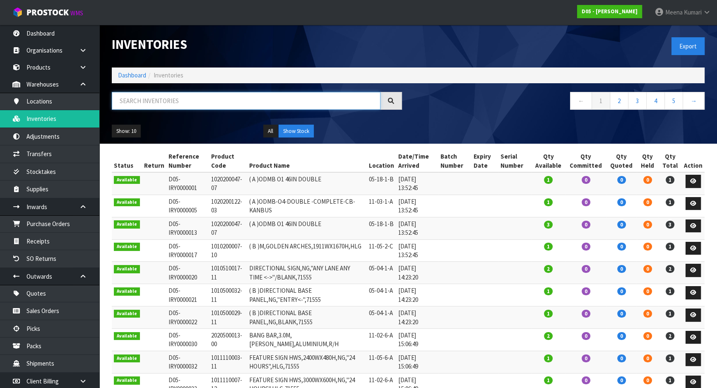
click at [181, 99] on input "text" at bounding box center [246, 101] width 269 height 18
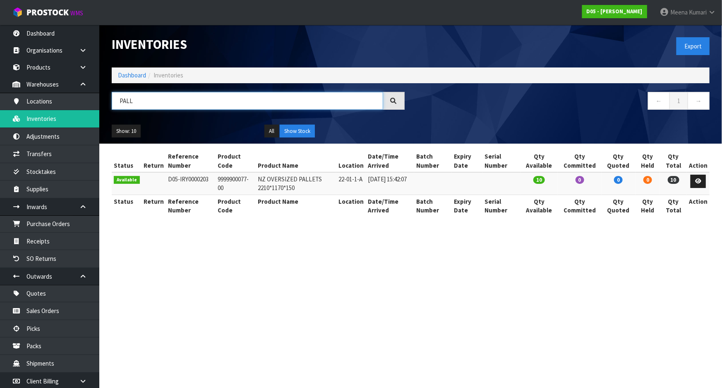
click at [142, 104] on input "PALL" at bounding box center [247, 101] width 271 height 18
click at [148, 101] on input "PALL" at bounding box center [247, 101] width 271 height 18
click at [145, 99] on input "PALL" at bounding box center [247, 101] width 271 height 18
paste input "1010500041-10"
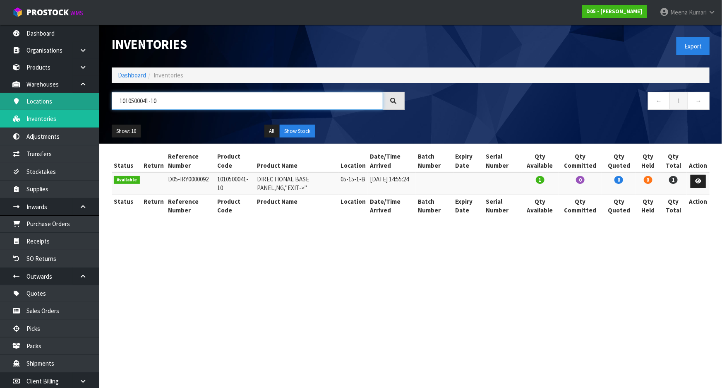
drag, startPoint x: 190, startPoint y: 98, endPoint x: 34, endPoint y: 99, distance: 155.2
click at [34, 99] on body "Toggle navigation ProStock WMS D05 - DUTT - COATES Meena Kumari Logout Dashboar…" at bounding box center [361, 194] width 722 height 388
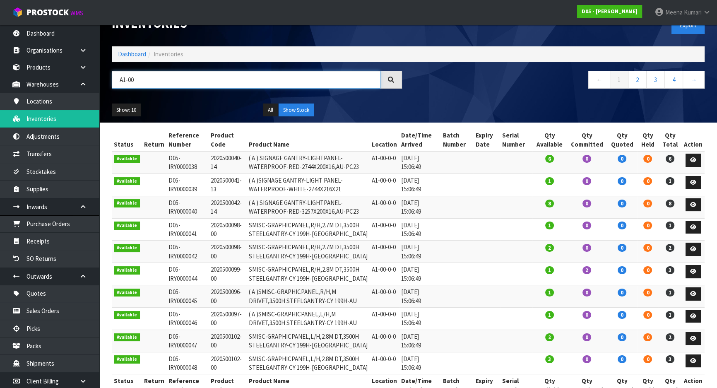
scroll to position [43, 0]
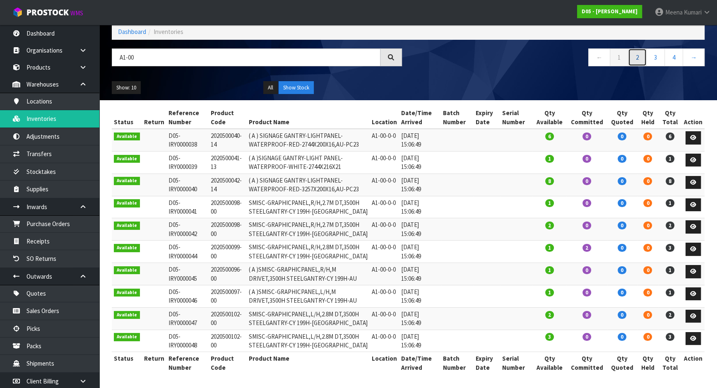
click at [641, 55] on link "2" at bounding box center [637, 57] width 19 height 18
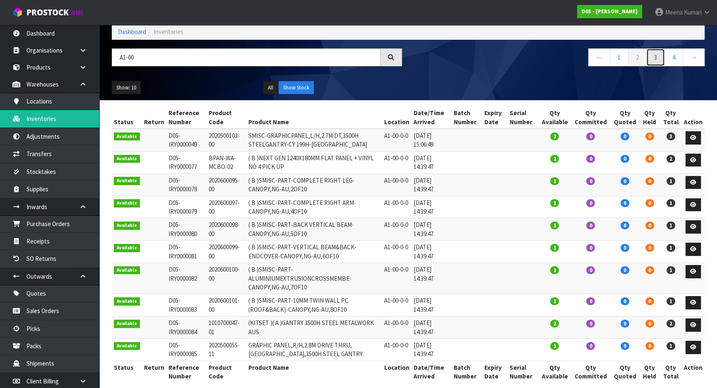
click at [656, 56] on link "3" at bounding box center [655, 57] width 19 height 18
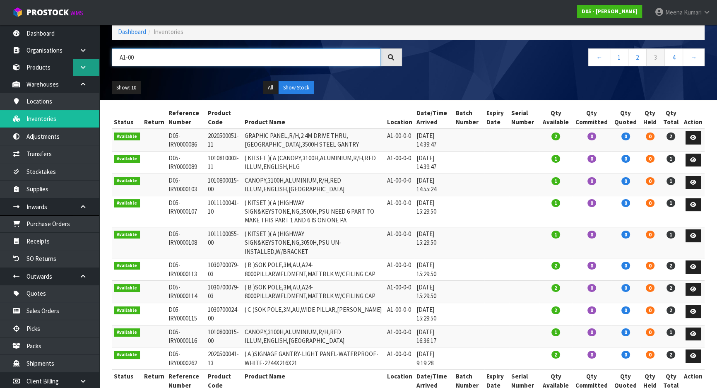
drag, startPoint x: 136, startPoint y: 57, endPoint x: 74, endPoint y: 65, distance: 61.8
click at [74, 65] on body "Toggle navigation ProStock WMS D05 - DUTT - COATES Meena Kumari Logout Dashboar…" at bounding box center [358, 151] width 717 height 388
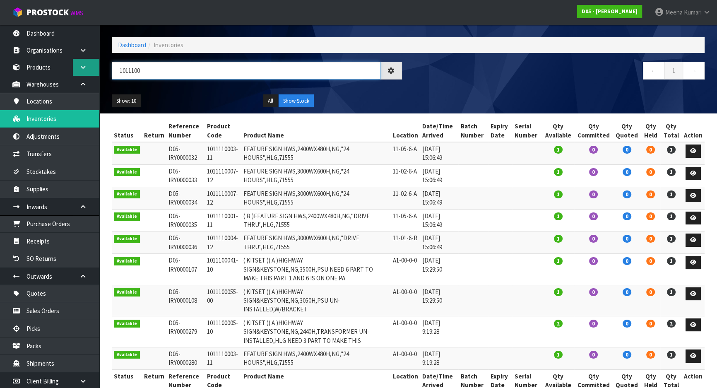
scroll to position [0, 0]
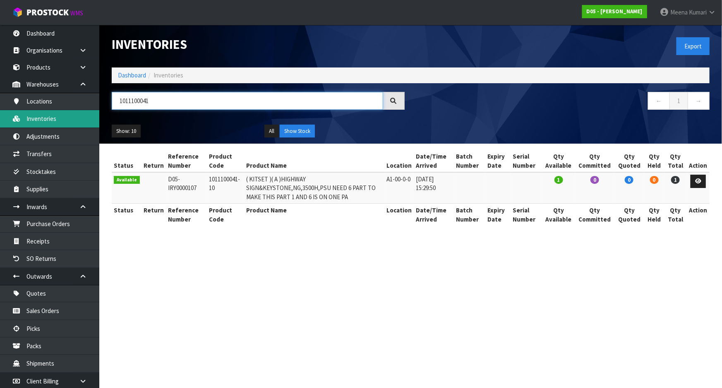
drag, startPoint x: 154, startPoint y: 98, endPoint x: 62, endPoint y: 110, distance: 92.4
click at [62, 110] on body "Toggle navigation ProStock WMS D05 - DUTT - COATES Meena Kumari Logout Dashboar…" at bounding box center [361, 194] width 722 height 388
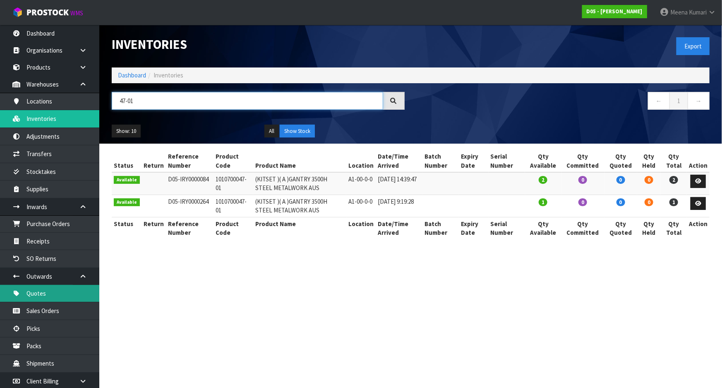
type input "47-01"
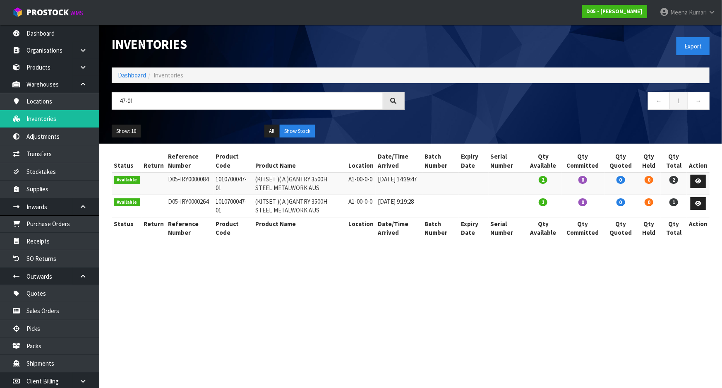
click at [218, 179] on td "1010700047-01" at bounding box center [234, 183] width 40 height 22
copy tr "1010700047-01"
click at [134, 75] on link "Dashboard" at bounding box center [132, 75] width 28 height 8
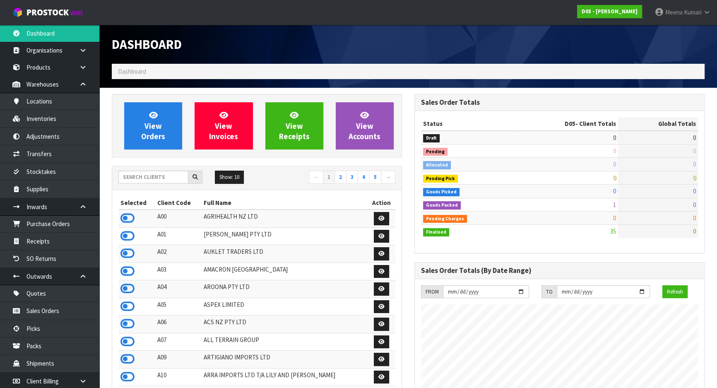
scroll to position [688, 302]
click at [133, 178] on input "text" at bounding box center [153, 176] width 70 height 13
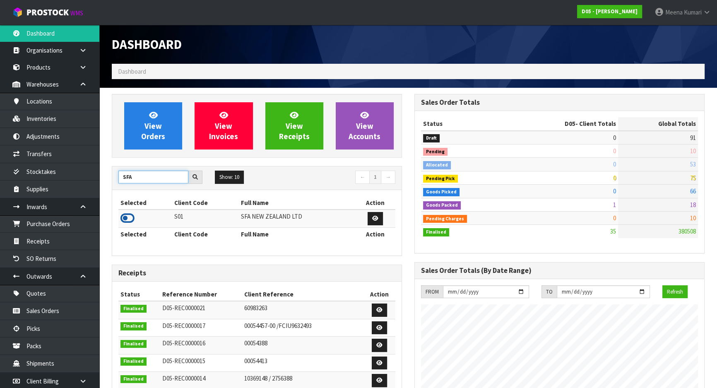
type input "SFA"
click at [124, 221] on icon at bounding box center [127, 218] width 14 height 12
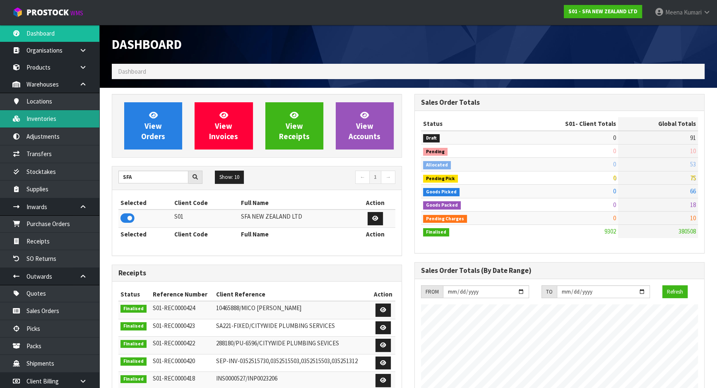
scroll to position [626, 302]
click at [34, 111] on link "Inventories" at bounding box center [49, 118] width 99 height 17
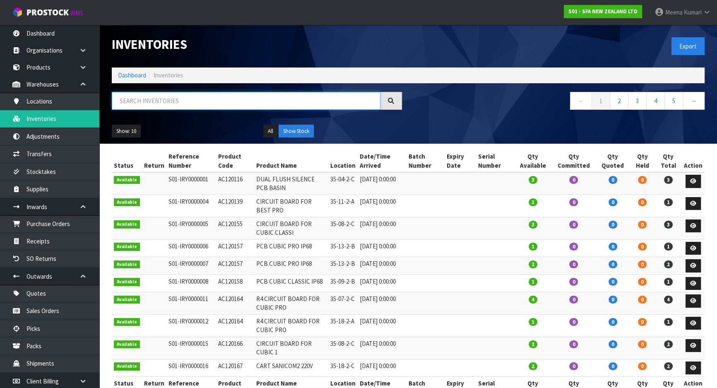
click at [168, 101] on input "text" at bounding box center [246, 101] width 269 height 18
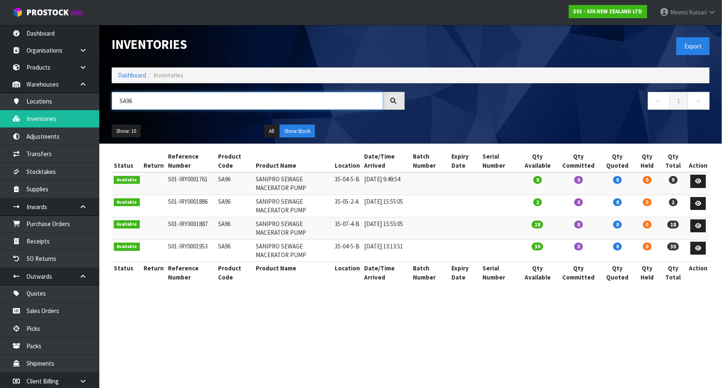
type input "SA96"
click at [122, 77] on link "Dashboard" at bounding box center [132, 75] width 28 height 8
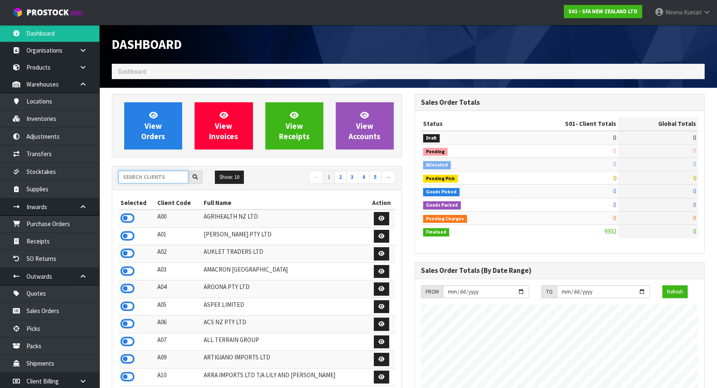
click at [161, 170] on input "text" at bounding box center [153, 176] width 70 height 13
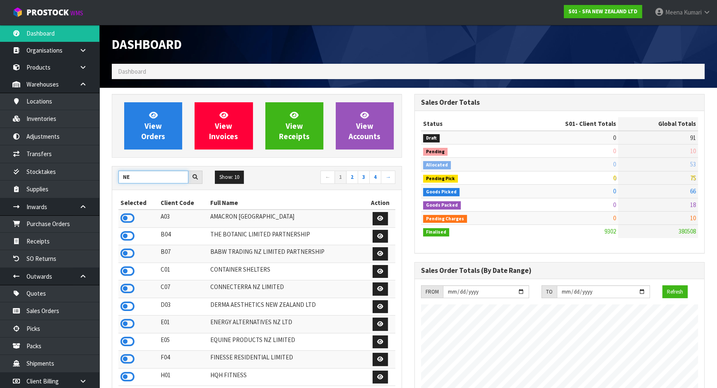
type input "N"
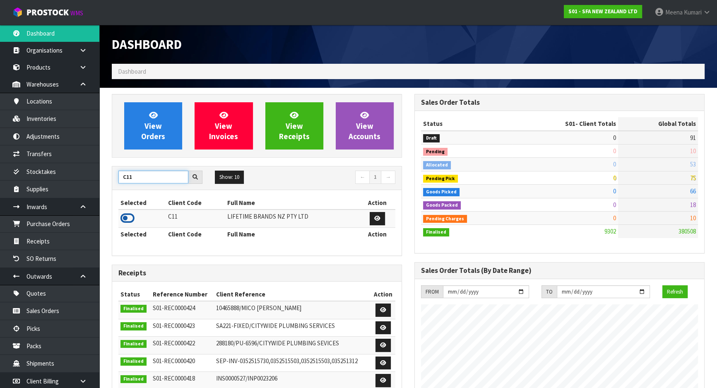
type input "C11"
click at [131, 218] on icon at bounding box center [127, 218] width 14 height 12
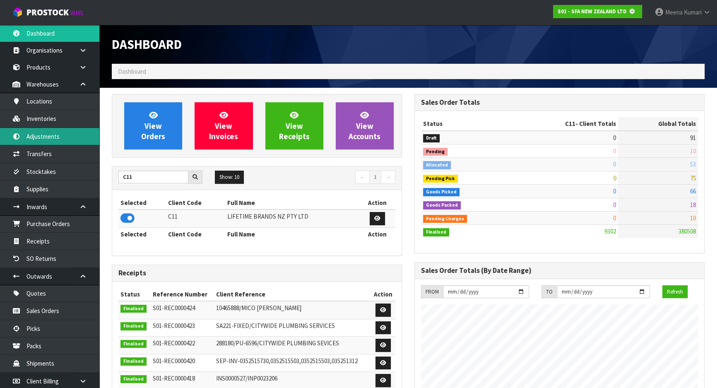
scroll to position [515, 302]
click at [52, 136] on link "Adjustments" at bounding box center [49, 136] width 99 height 17
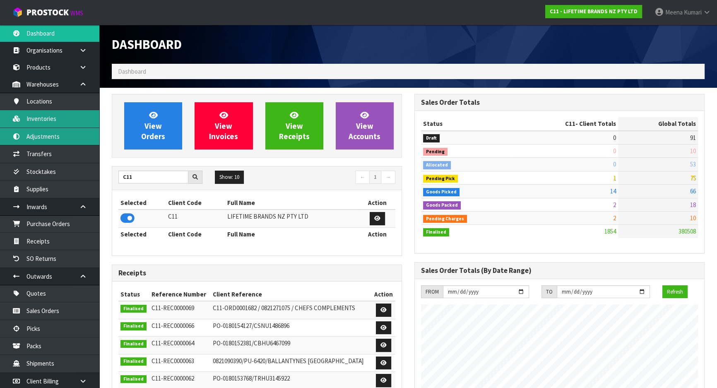
scroll to position [626, 302]
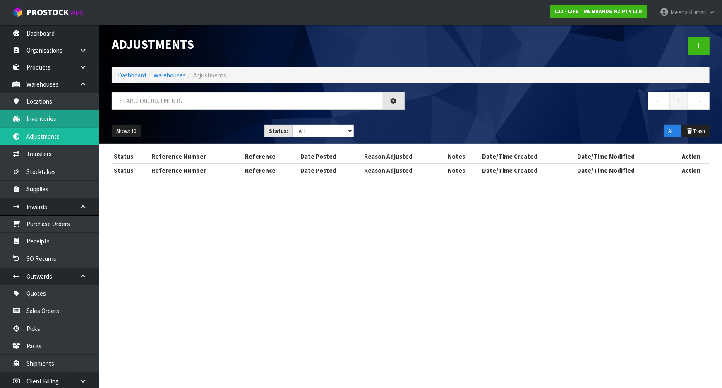
click at [49, 117] on div "Adjustments Dashboard Warehouses Adjustments ← 1 → Show: 10 5 10 25 50 Status: …" at bounding box center [361, 96] width 722 height 192
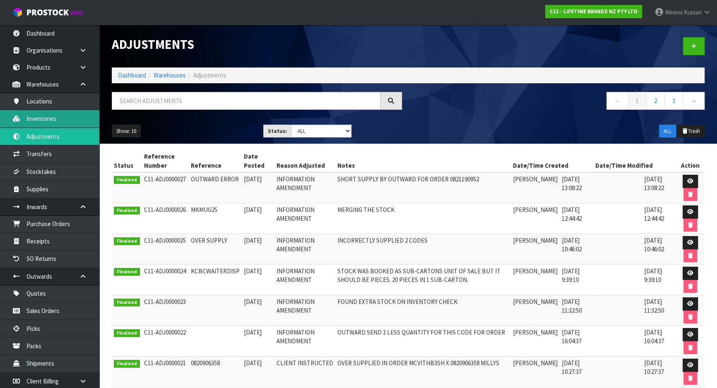
click at [49, 117] on link "Inventories" at bounding box center [49, 118] width 99 height 17
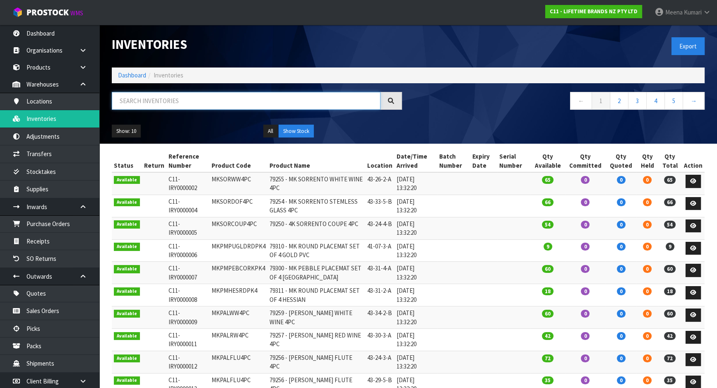
click at [175, 96] on input "text" at bounding box center [246, 101] width 269 height 18
paste input "KE132OHERA"
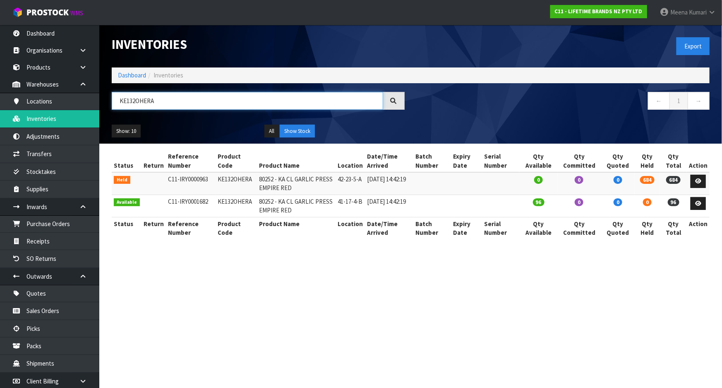
type input "KE132OHERA"
click at [127, 77] on link "Dashboard" at bounding box center [132, 75] width 28 height 8
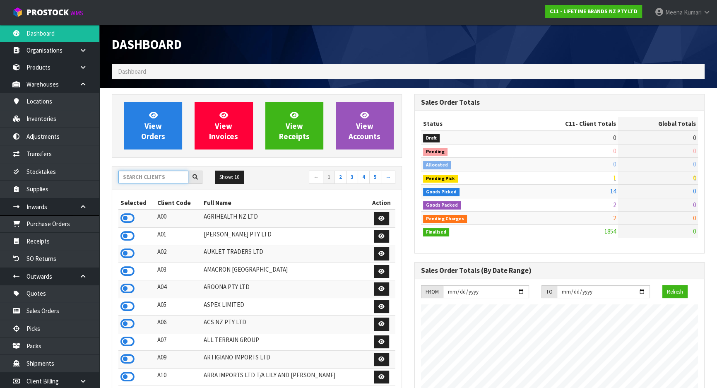
scroll to position [626, 302]
click at [158, 178] on input "text" at bounding box center [153, 176] width 70 height 13
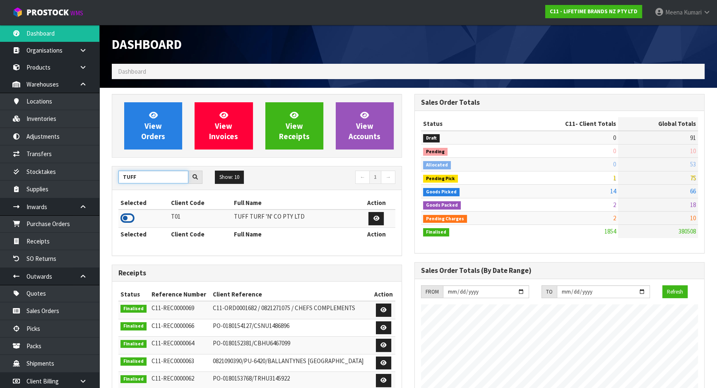
type input "TUFF"
click at [124, 216] on icon at bounding box center [127, 218] width 14 height 12
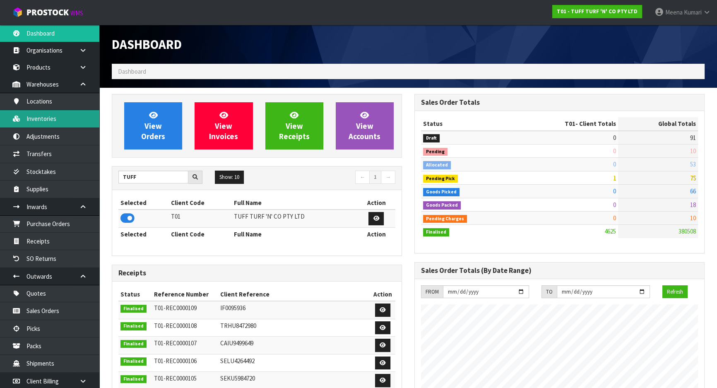
click at [59, 123] on link "Inventories" at bounding box center [49, 118] width 99 height 17
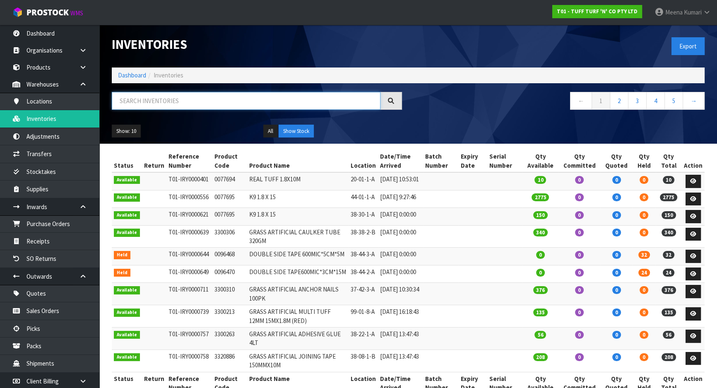
click at [168, 96] on input "text" at bounding box center [246, 101] width 269 height 18
paste input "0333036"
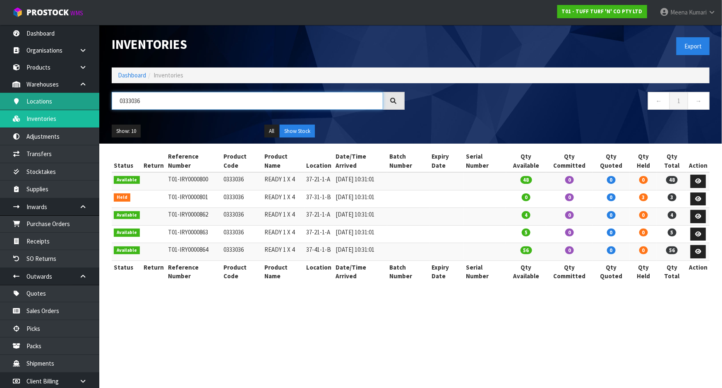
drag, startPoint x: 147, startPoint y: 102, endPoint x: 59, endPoint y: 102, distance: 87.7
click at [59, 102] on body "Toggle navigation ProStock WMS T01 - TUFF TURF 'N' CO PTY LTD Meena Kumari Logo…" at bounding box center [361, 194] width 722 height 388
type input "1 X 4"
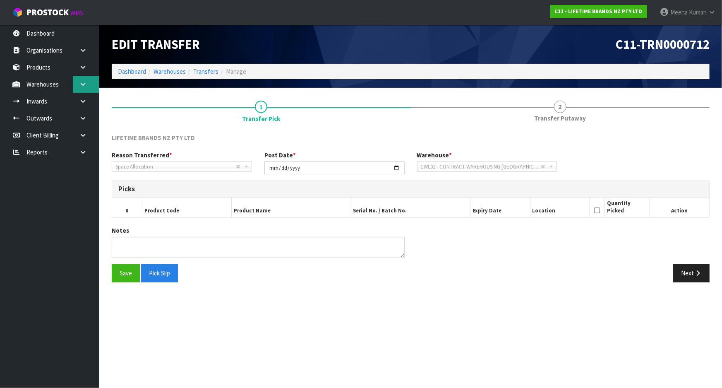
click at [91, 86] on link at bounding box center [86, 84] width 26 height 17
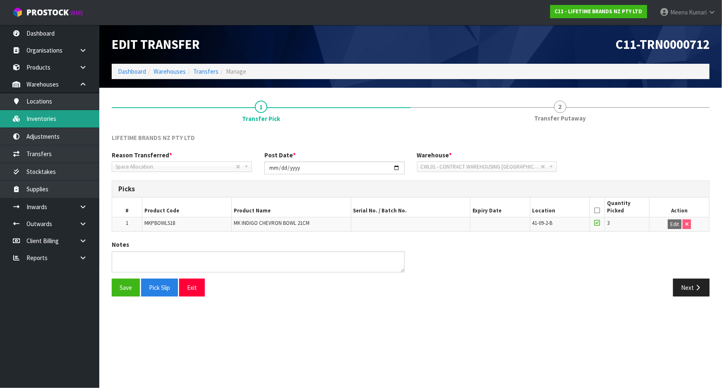
click at [71, 117] on link "Inventories" at bounding box center [49, 118] width 99 height 17
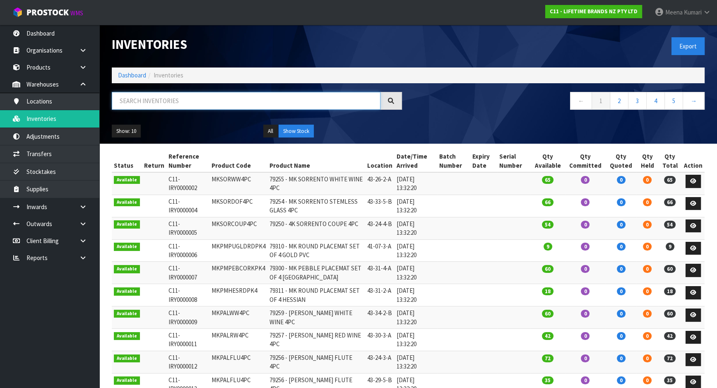
click at [156, 99] on input "text" at bounding box center [246, 101] width 269 height 18
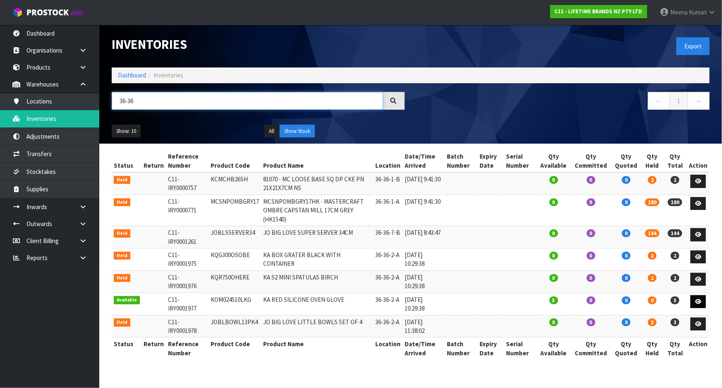
type input "36-36"
click at [696, 299] on icon at bounding box center [698, 301] width 6 height 5
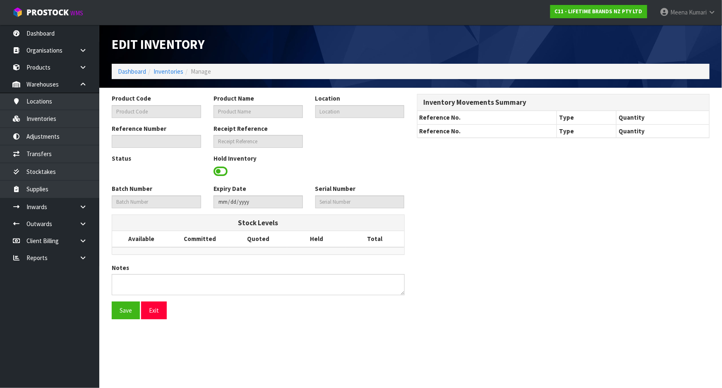
type input "KOM024510LKG"
type input "KA RED SILICONE OVEN GLOVE"
type input "36-36-2-A"
type input "C11-IRY0001977"
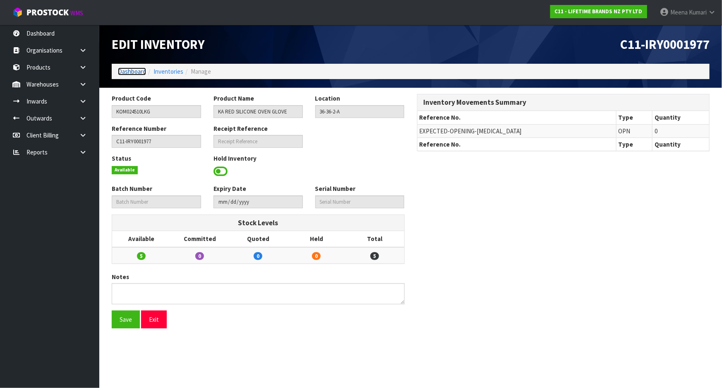
click at [134, 70] on link "Dashboard" at bounding box center [132, 71] width 28 height 8
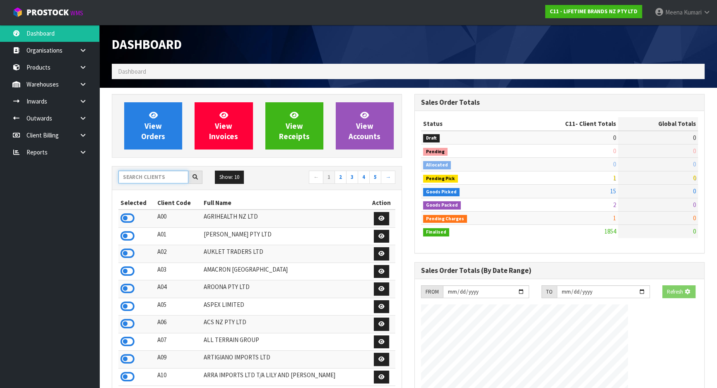
click at [161, 180] on input "text" at bounding box center [153, 176] width 70 height 13
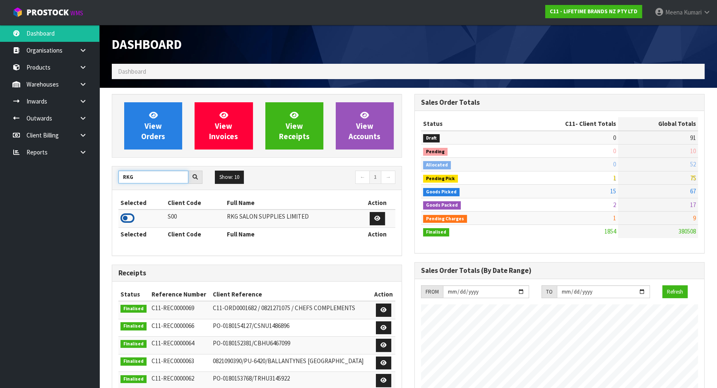
type input "RKG"
click at [130, 217] on icon at bounding box center [127, 218] width 14 height 12
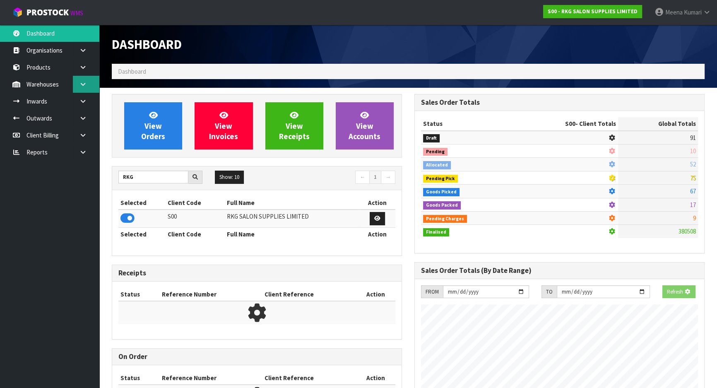
scroll to position [515, 302]
click at [89, 82] on link at bounding box center [86, 84] width 26 height 17
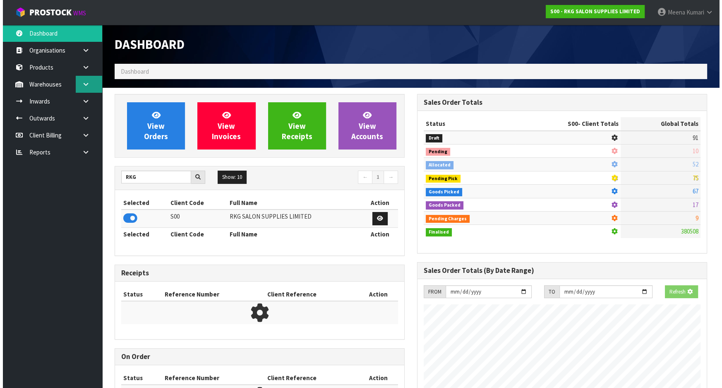
scroll to position [643, 302]
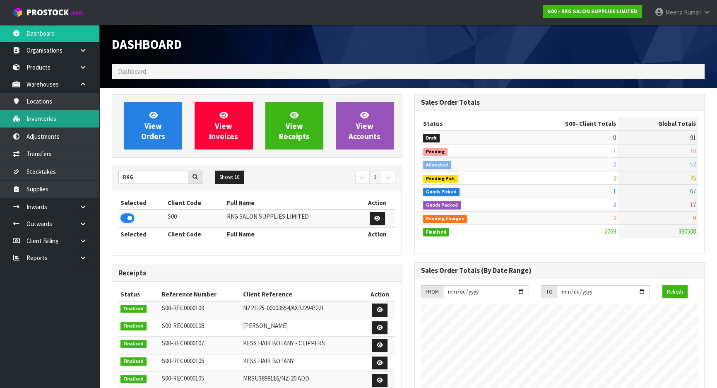
click at [69, 118] on link "Inventories" at bounding box center [49, 118] width 99 height 17
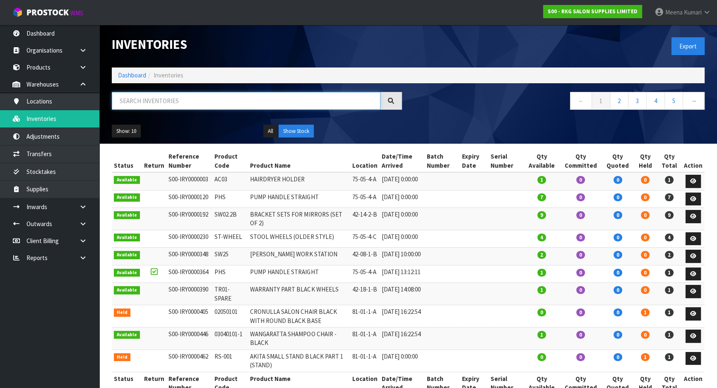
click at [187, 99] on input "text" at bounding box center [246, 101] width 269 height 18
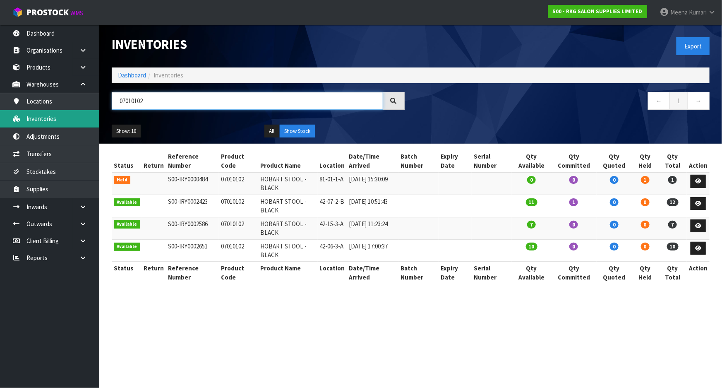
drag, startPoint x: 141, startPoint y: 100, endPoint x: 53, endPoint y: 119, distance: 89.7
click at [54, 119] on body "Toggle navigation ProStock WMS S00 - RKG SALON SUPPLIES LIMITED Meena Kumari Lo…" at bounding box center [361, 194] width 722 height 388
click at [159, 101] on input "07010102" at bounding box center [247, 101] width 271 height 18
click at [158, 101] on input "07010102" at bounding box center [247, 101] width 271 height 18
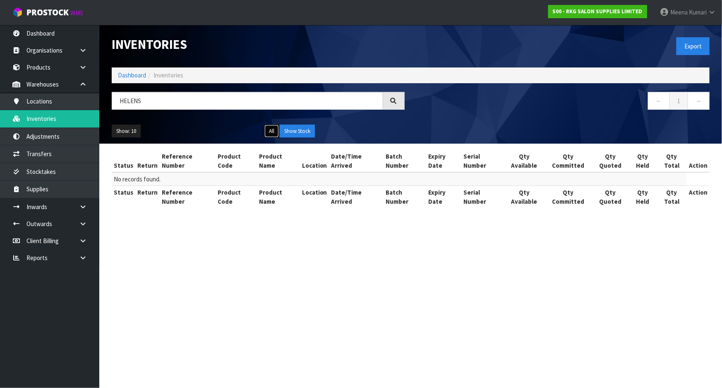
click at [272, 131] on button "All" at bounding box center [271, 131] width 14 height 13
click at [288, 130] on button "Show Stock" at bounding box center [297, 131] width 35 height 13
click at [155, 97] on input "HELENS" at bounding box center [247, 101] width 271 height 18
click at [154, 97] on input "HELENS" at bounding box center [247, 101] width 271 height 18
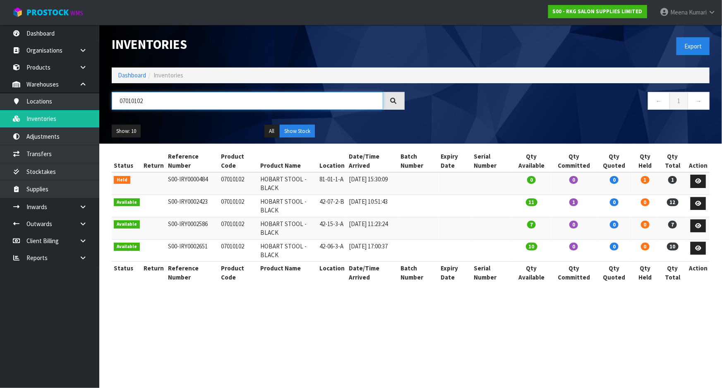
type input "07010102"
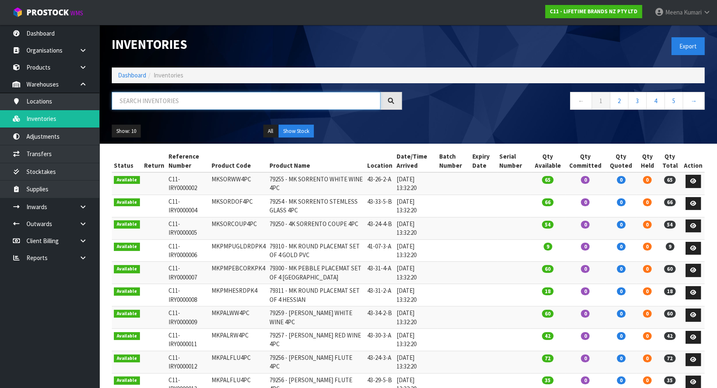
click at [175, 106] on input "text" at bounding box center [246, 101] width 269 height 18
paste input "LCDWJLAT2PC"
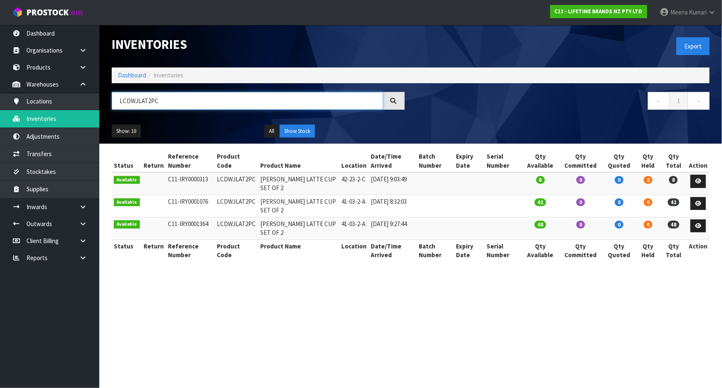
type input "LCDWJLAT2PC"
click at [123, 74] on link "Dashboard" at bounding box center [132, 75] width 28 height 8
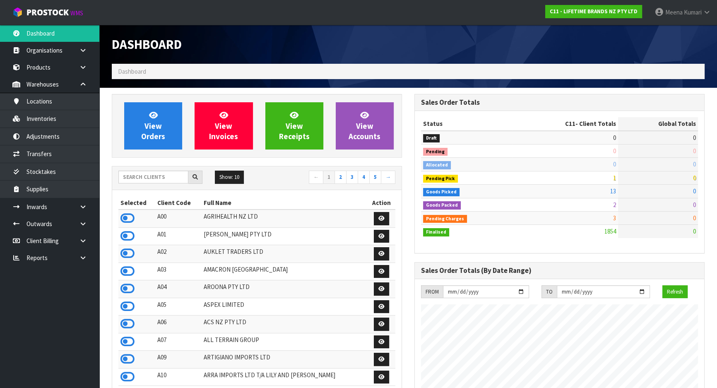
scroll to position [626, 302]
click at [147, 182] on input "text" at bounding box center [153, 176] width 70 height 13
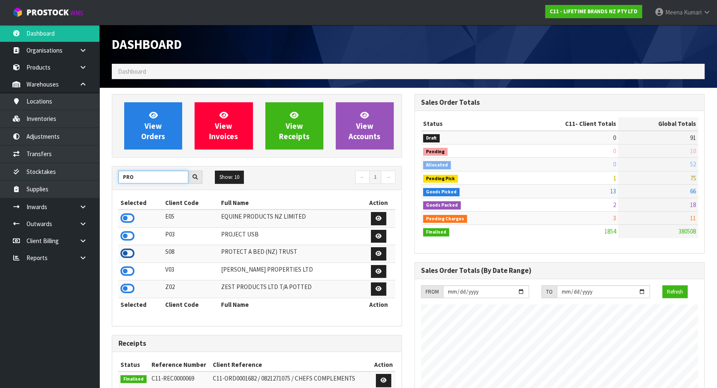
type input "PRO"
click at [132, 250] on icon at bounding box center [127, 253] width 14 height 12
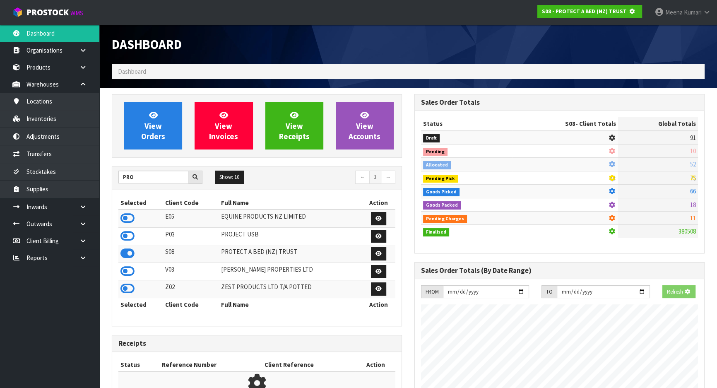
scroll to position [515, 302]
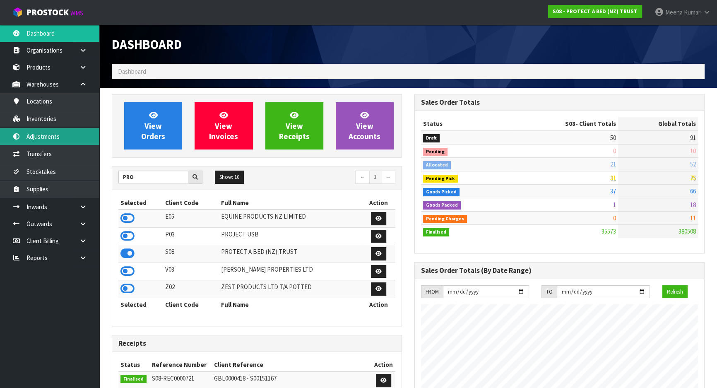
click at [67, 128] on link "Adjustments" at bounding box center [49, 136] width 99 height 17
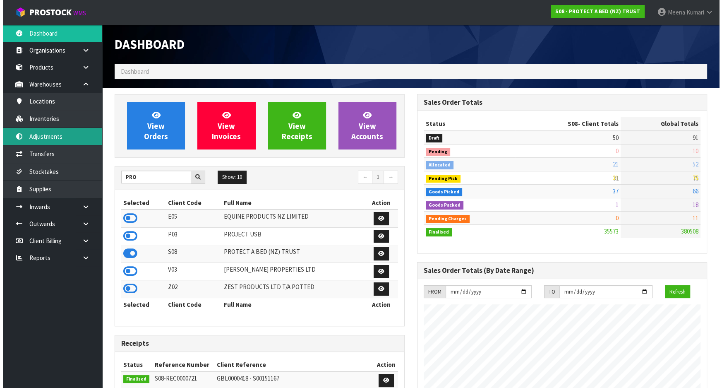
scroll to position [626, 302]
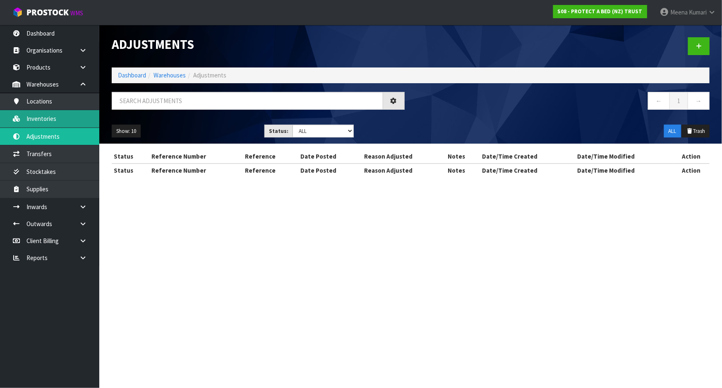
click at [64, 124] on div "Adjustments Dashboard Warehouses Adjustments ← 1 → Show: 10 5 10 25 50 Status: …" at bounding box center [361, 96] width 722 height 192
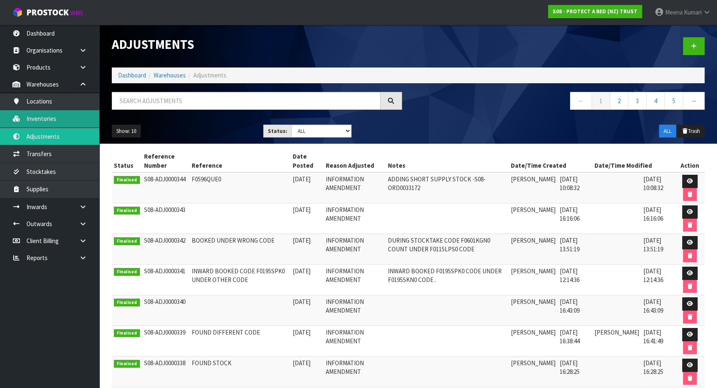
click at [58, 118] on link "Inventories" at bounding box center [49, 118] width 99 height 17
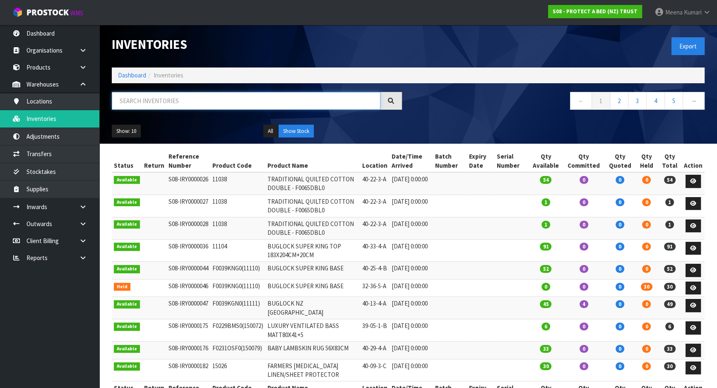
click at [214, 104] on input "text" at bounding box center [246, 101] width 269 height 18
paste input "CM_MKT_00SMBPPBS"
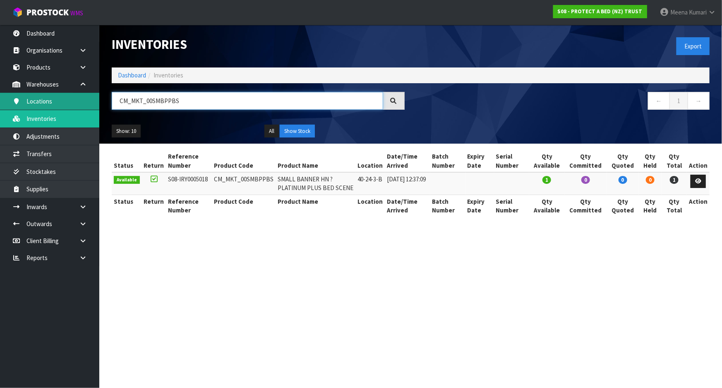
drag, startPoint x: 182, startPoint y: 102, endPoint x: 43, endPoint y: 96, distance: 139.6
click at [43, 96] on body "Toggle navigation ProStock WMS S08 - PROTECT A BED (NZ) TRUST [PERSON_NAME] Log…" at bounding box center [361, 194] width 722 height 388
paste input "CUTT"
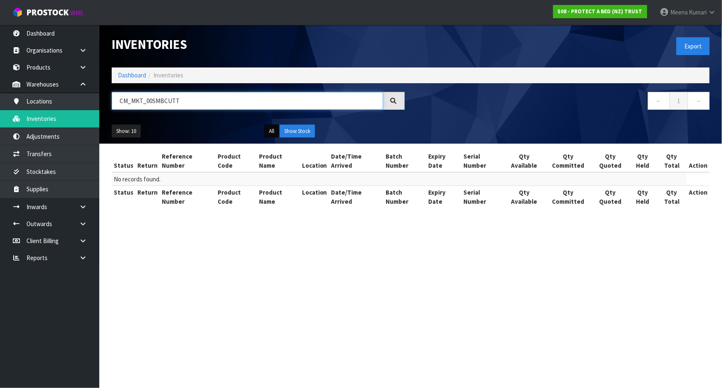
type input "CM_MKT_00SMBCUTT"
click at [275, 130] on button "All" at bounding box center [271, 131] width 14 height 13
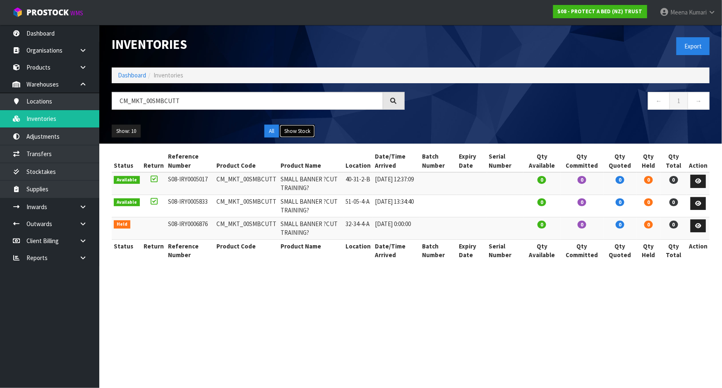
click at [289, 131] on button "Show Stock" at bounding box center [297, 131] width 35 height 13
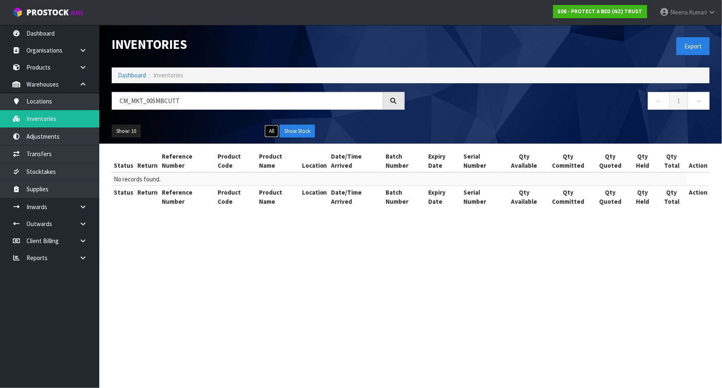
click at [270, 132] on button "All" at bounding box center [271, 131] width 14 height 13
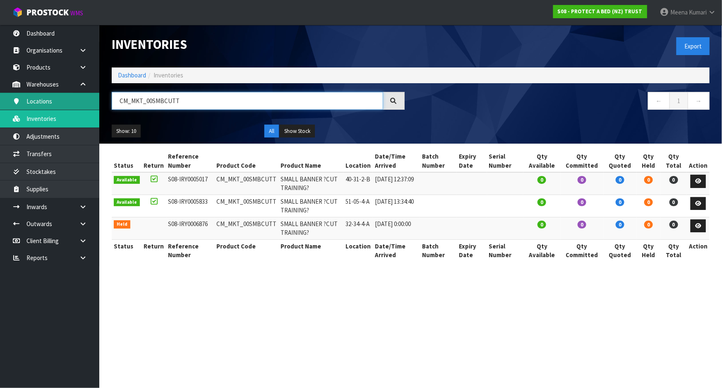
drag, startPoint x: 193, startPoint y: 103, endPoint x: 78, endPoint y: 98, distance: 115.2
click at [78, 98] on body "Toggle navigation ProStock WMS S08 - PROTECT A BED (NZ) TRUST [PERSON_NAME] Log…" at bounding box center [361, 194] width 722 height 388
paste input "00388"
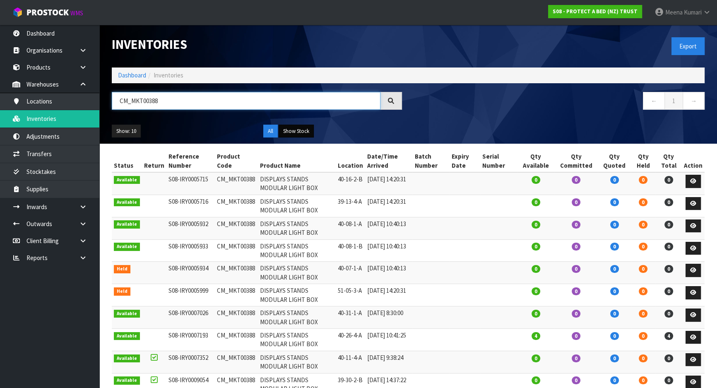
type input "CM_MKT00388"
click at [298, 127] on button "Show Stock" at bounding box center [296, 131] width 35 height 13
